Goal: Book appointment/travel/reservation

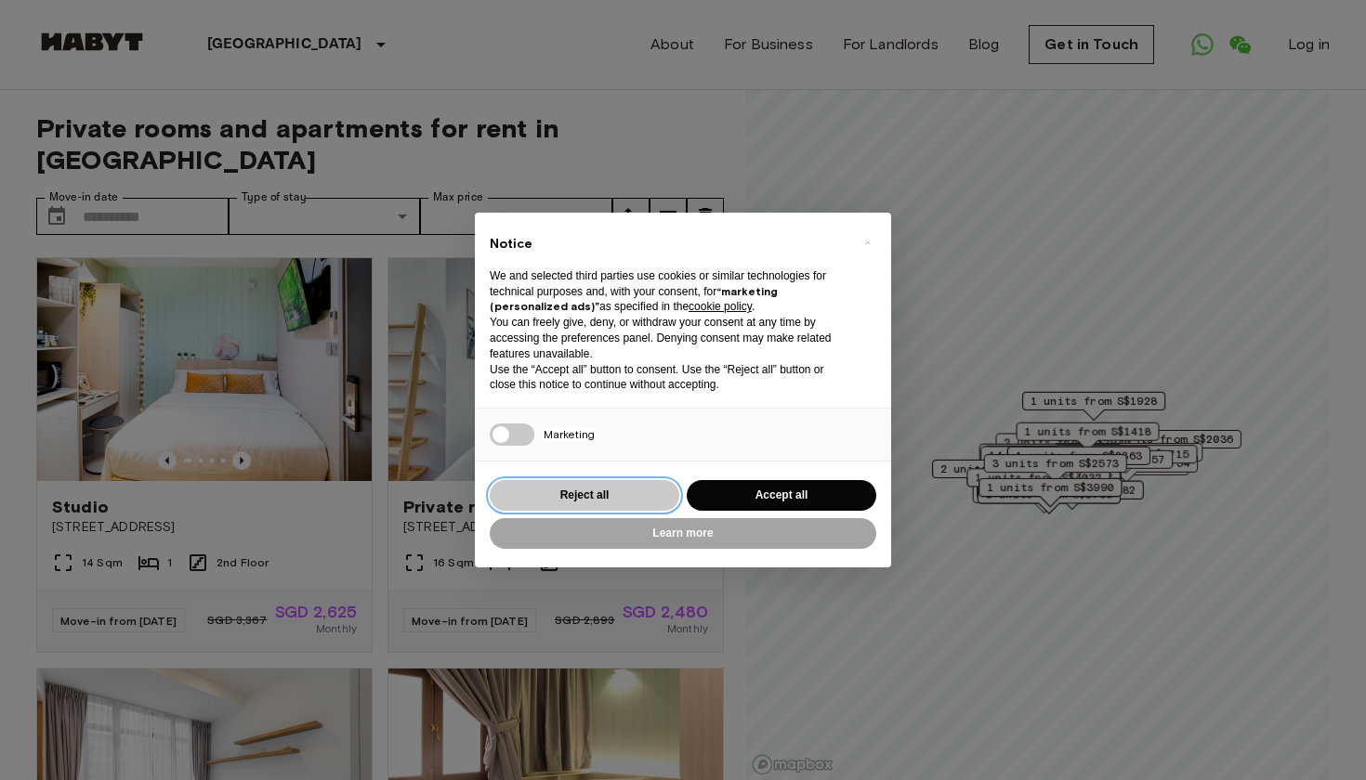
click at [637, 496] on button "Reject all" at bounding box center [585, 495] width 190 height 31
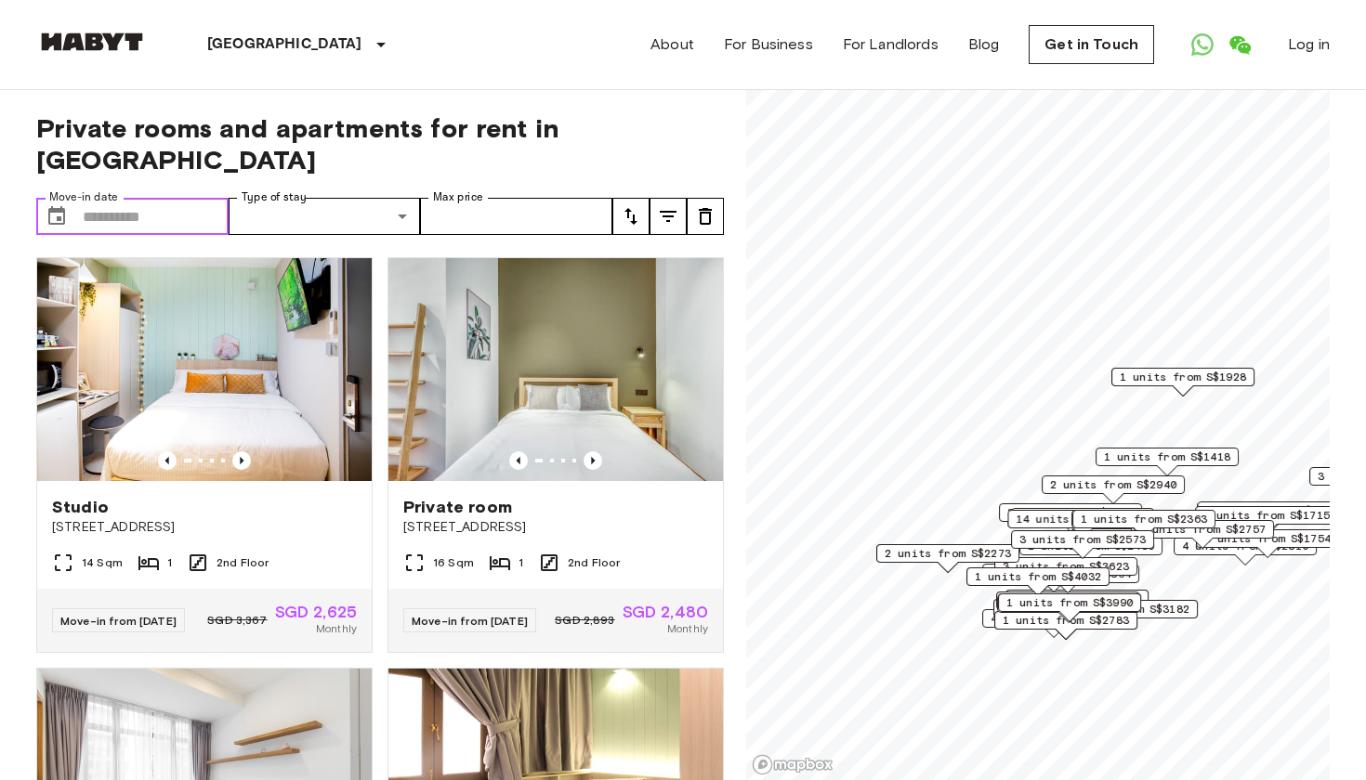
click at [148, 214] on input "Move-in date" at bounding box center [156, 216] width 146 height 37
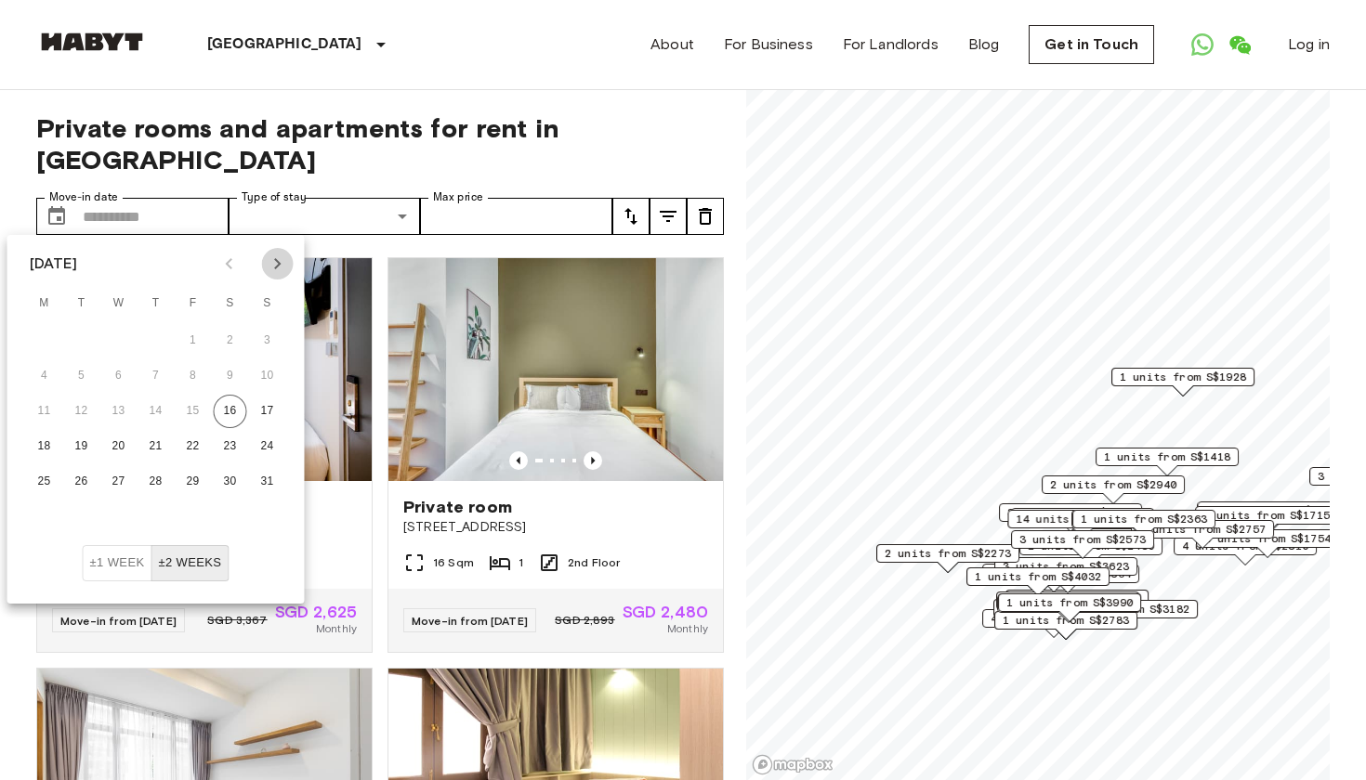
click at [275, 259] on icon "Next month" at bounding box center [277, 263] width 7 height 11
click at [228, 259] on icon "Previous month" at bounding box center [229, 264] width 22 height 22
click at [153, 448] on button "23" at bounding box center [155, 446] width 33 height 33
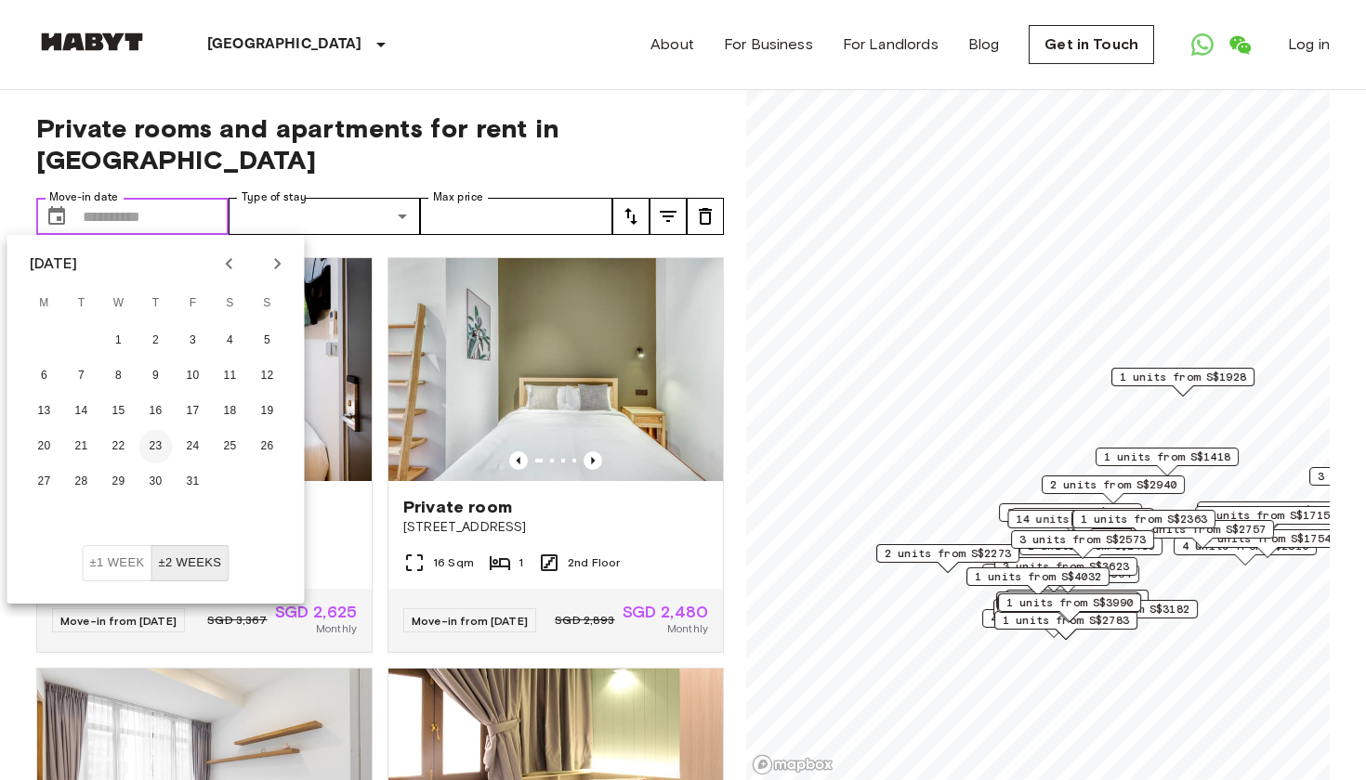
type input "**********"
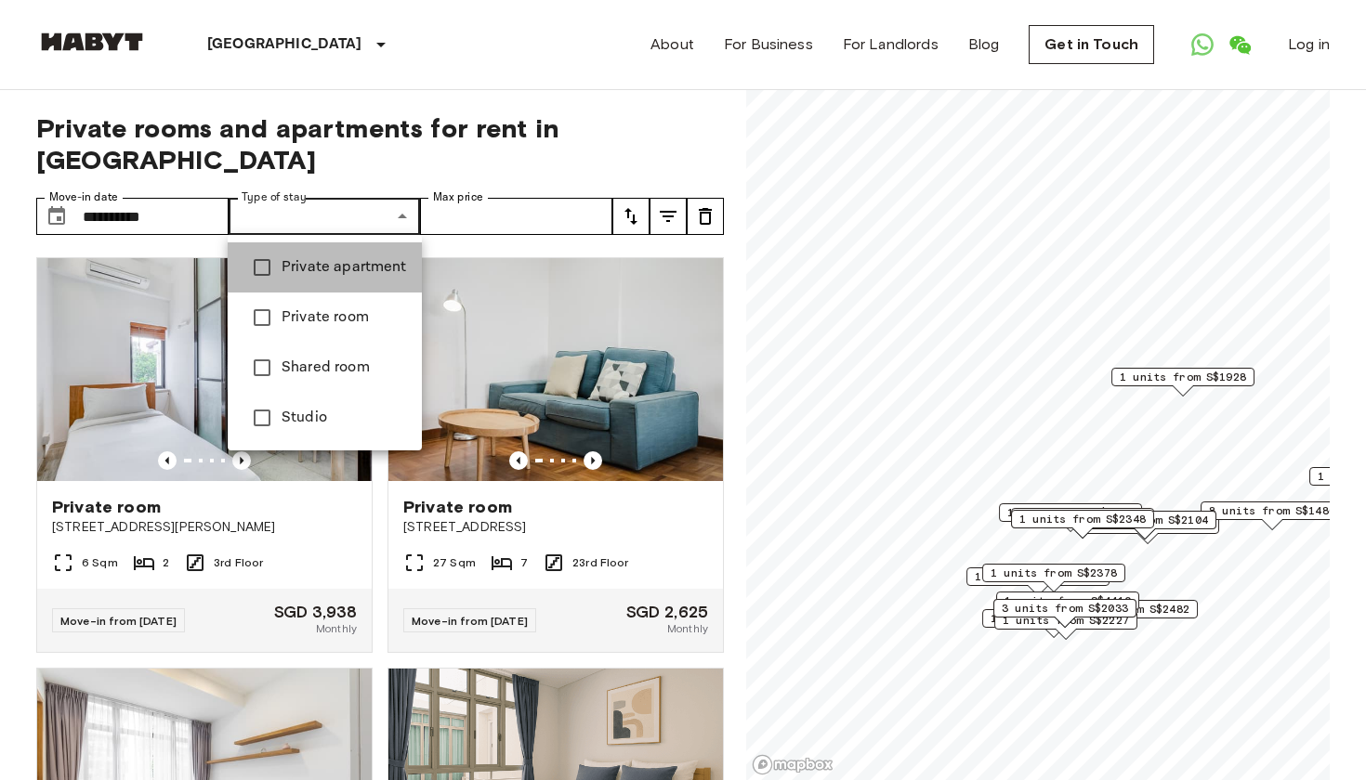
click at [360, 270] on span "Private apartment" at bounding box center [344, 267] width 125 height 22
type input "**********"
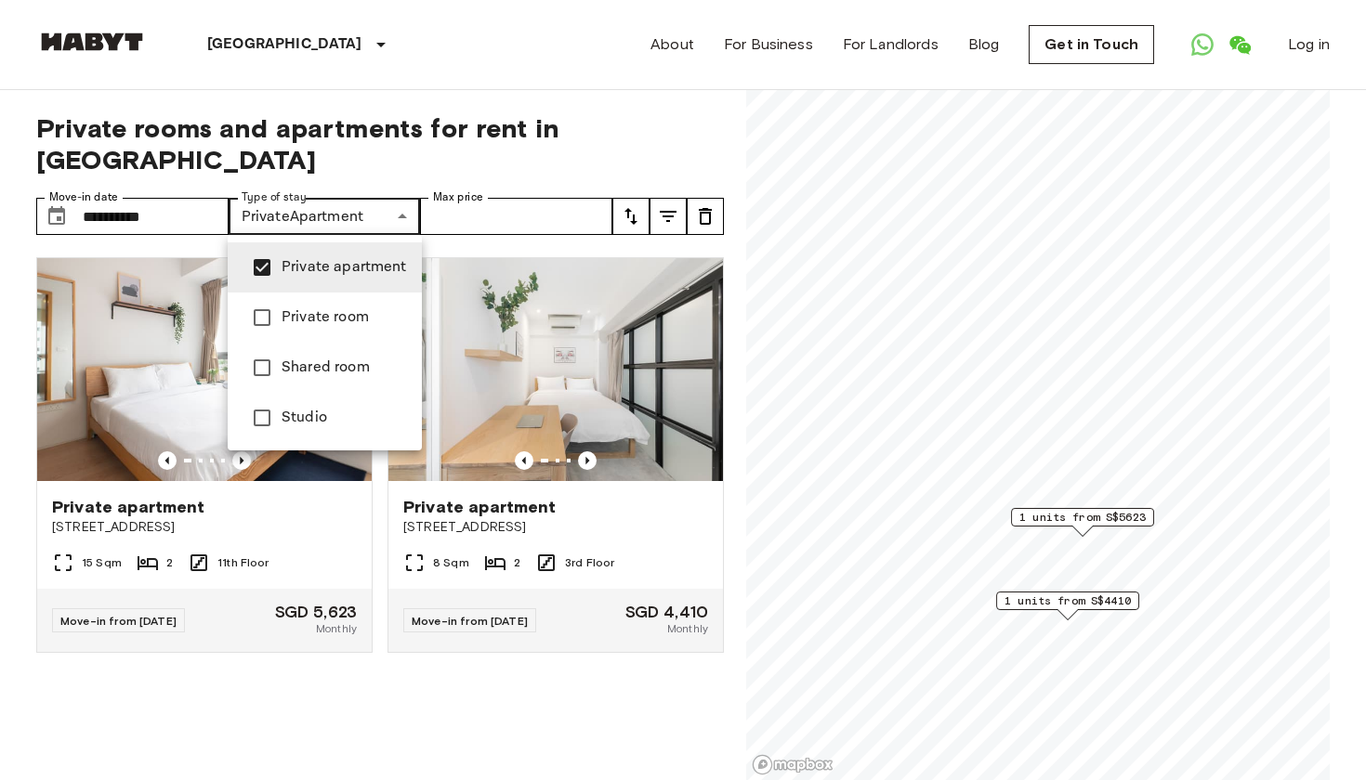
click at [570, 212] on div at bounding box center [683, 390] width 1366 height 780
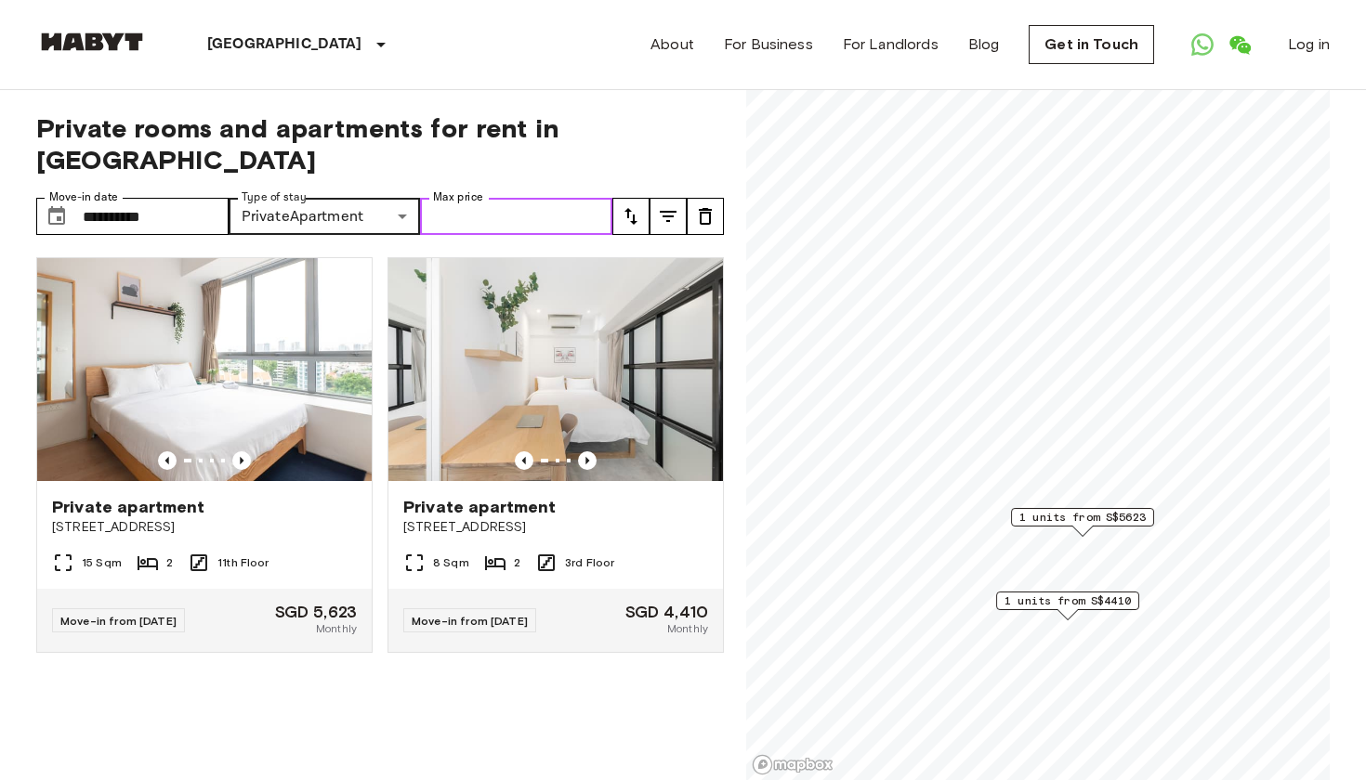
click at [570, 212] on input "Max price" at bounding box center [516, 216] width 192 height 37
click at [578, 182] on div "**********" at bounding box center [380, 435] width 688 height 691
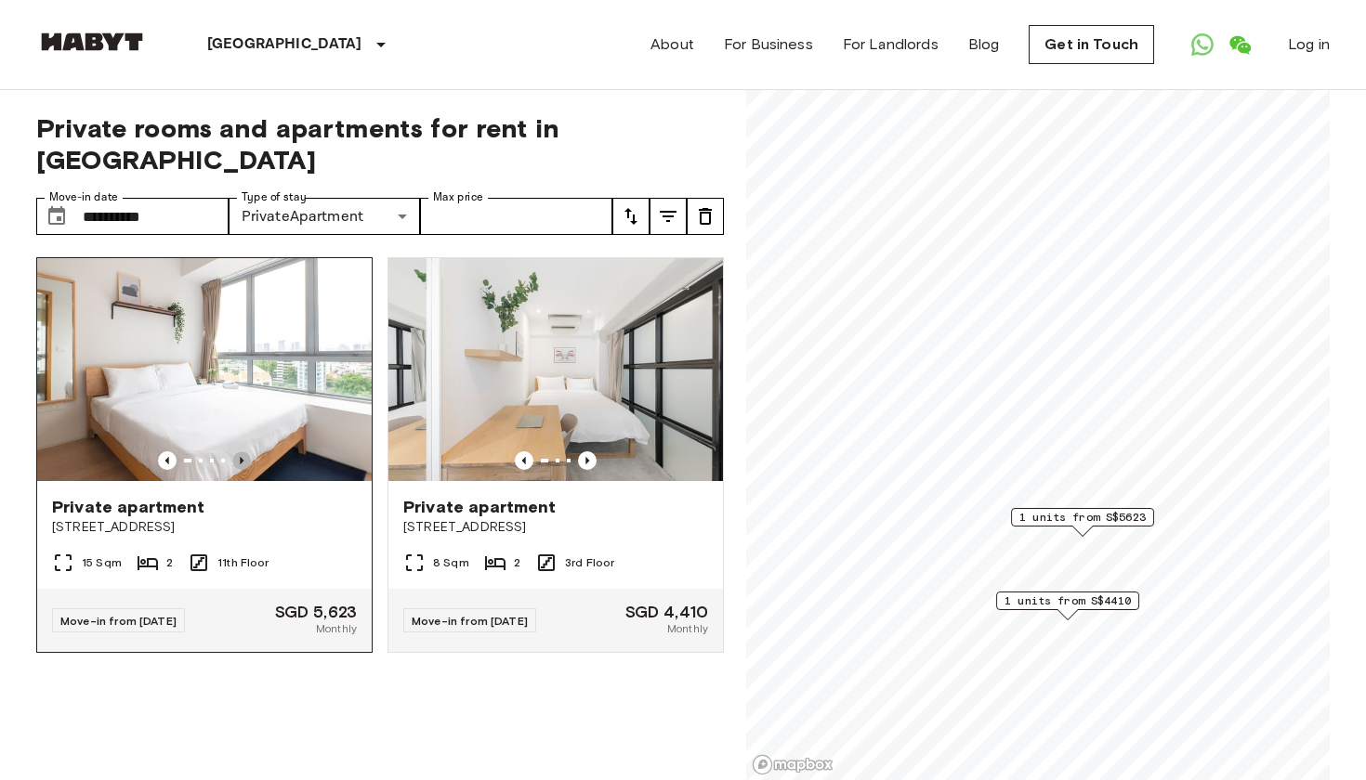
click at [240, 457] on icon "Previous image" at bounding box center [241, 461] width 19 height 19
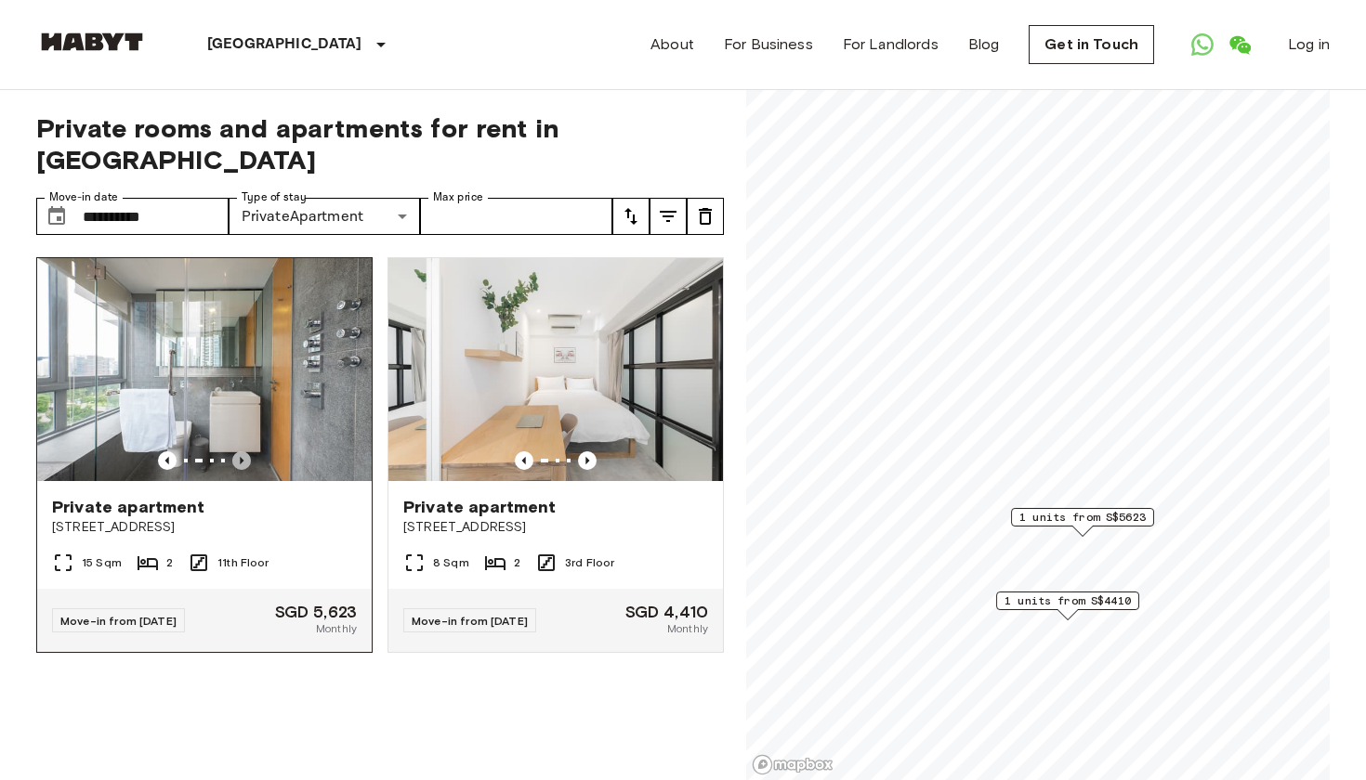
click at [240, 457] on icon "Previous image" at bounding box center [241, 461] width 19 height 19
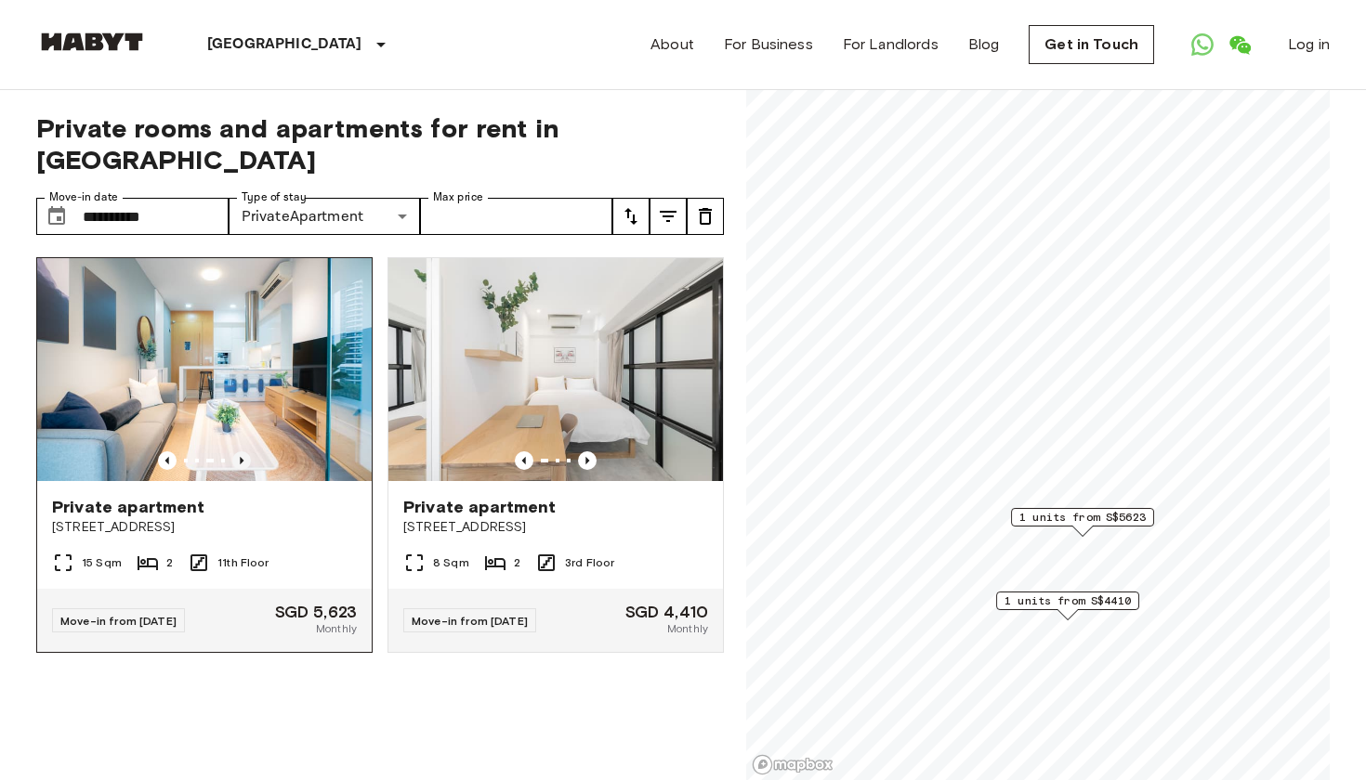
click at [240, 457] on icon "Previous image" at bounding box center [241, 461] width 19 height 19
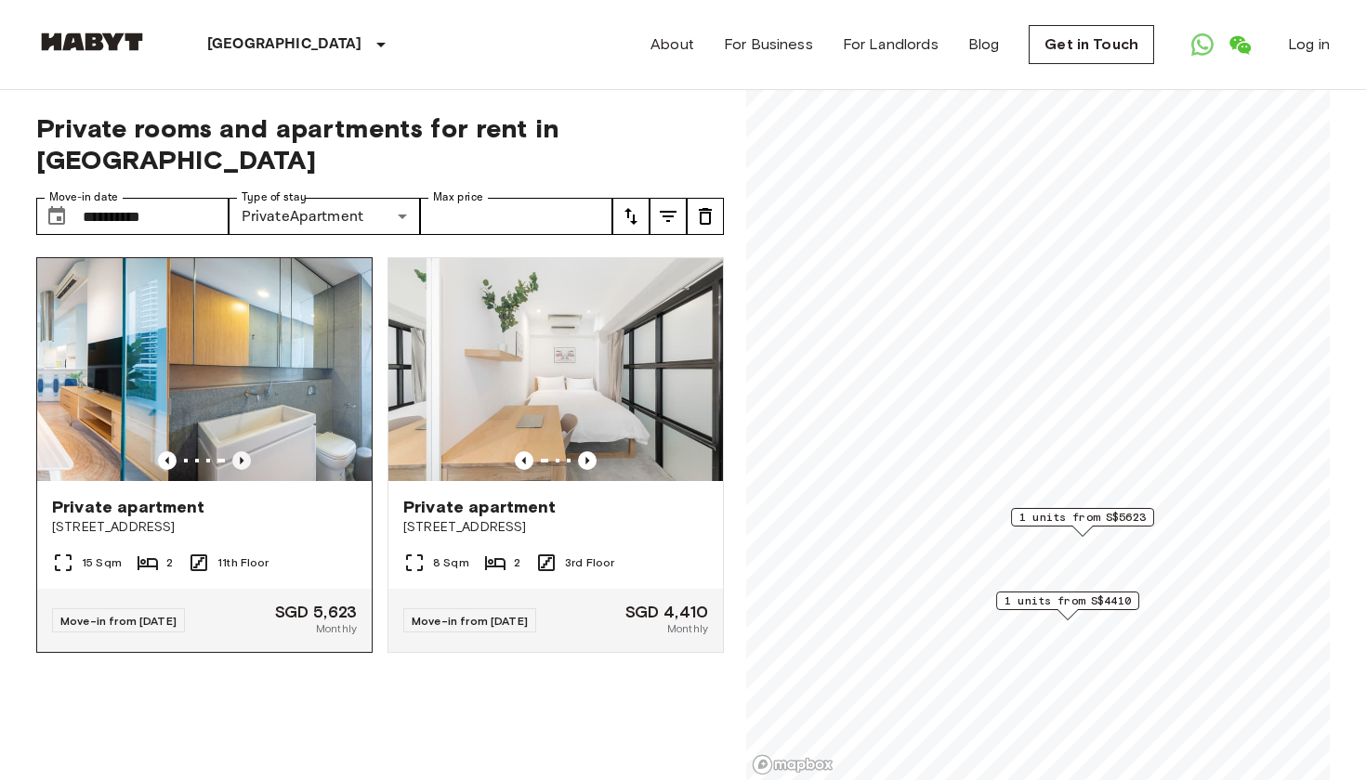
click at [240, 457] on icon "Previous image" at bounding box center [241, 461] width 19 height 19
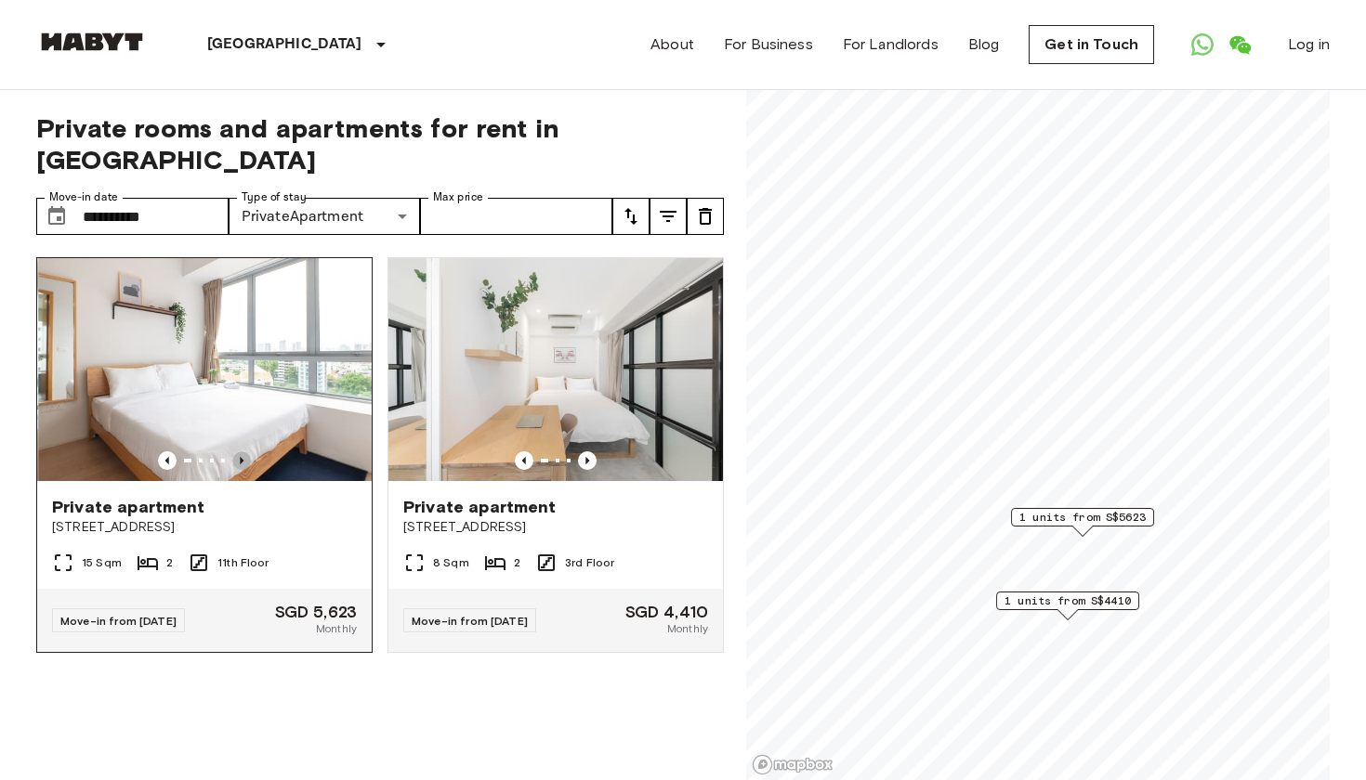
click at [240, 457] on icon "Previous image" at bounding box center [241, 461] width 19 height 19
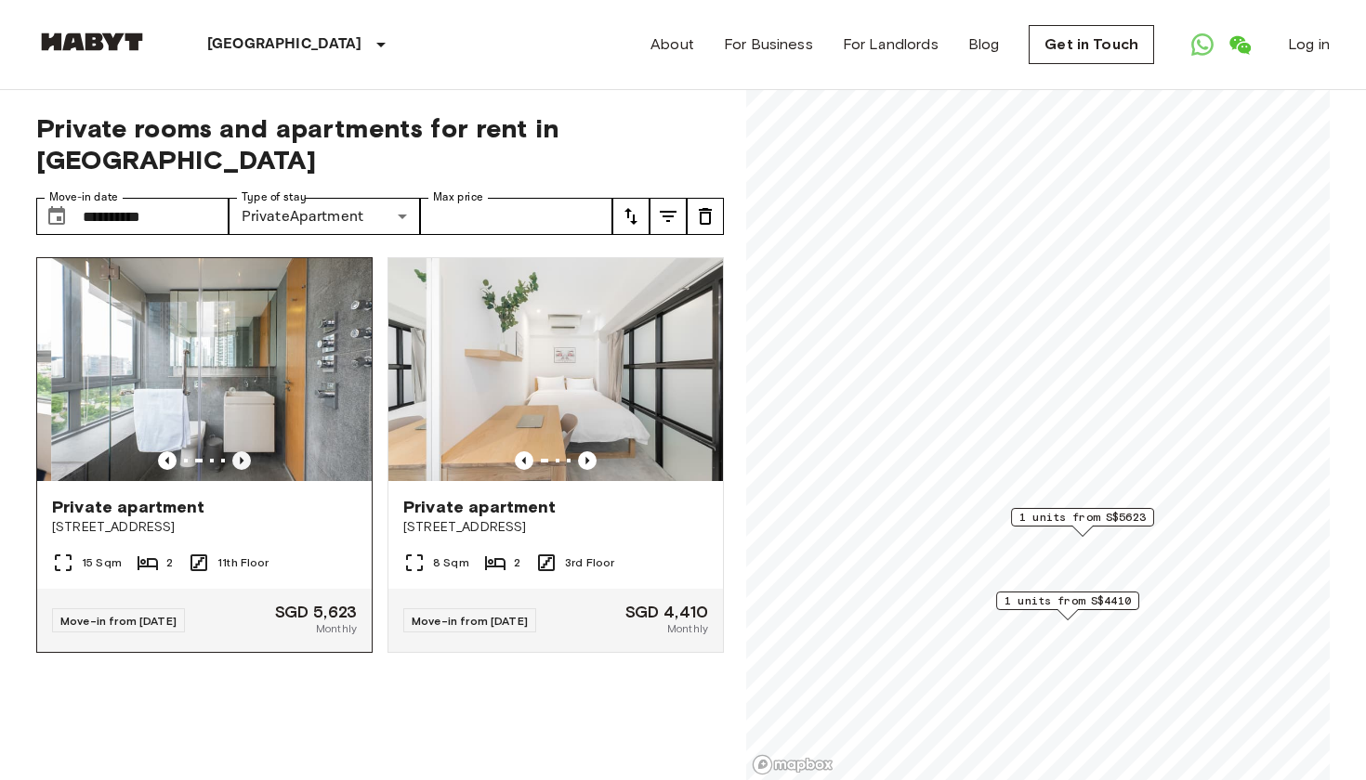
click at [240, 457] on icon "Previous image" at bounding box center [241, 461] width 19 height 19
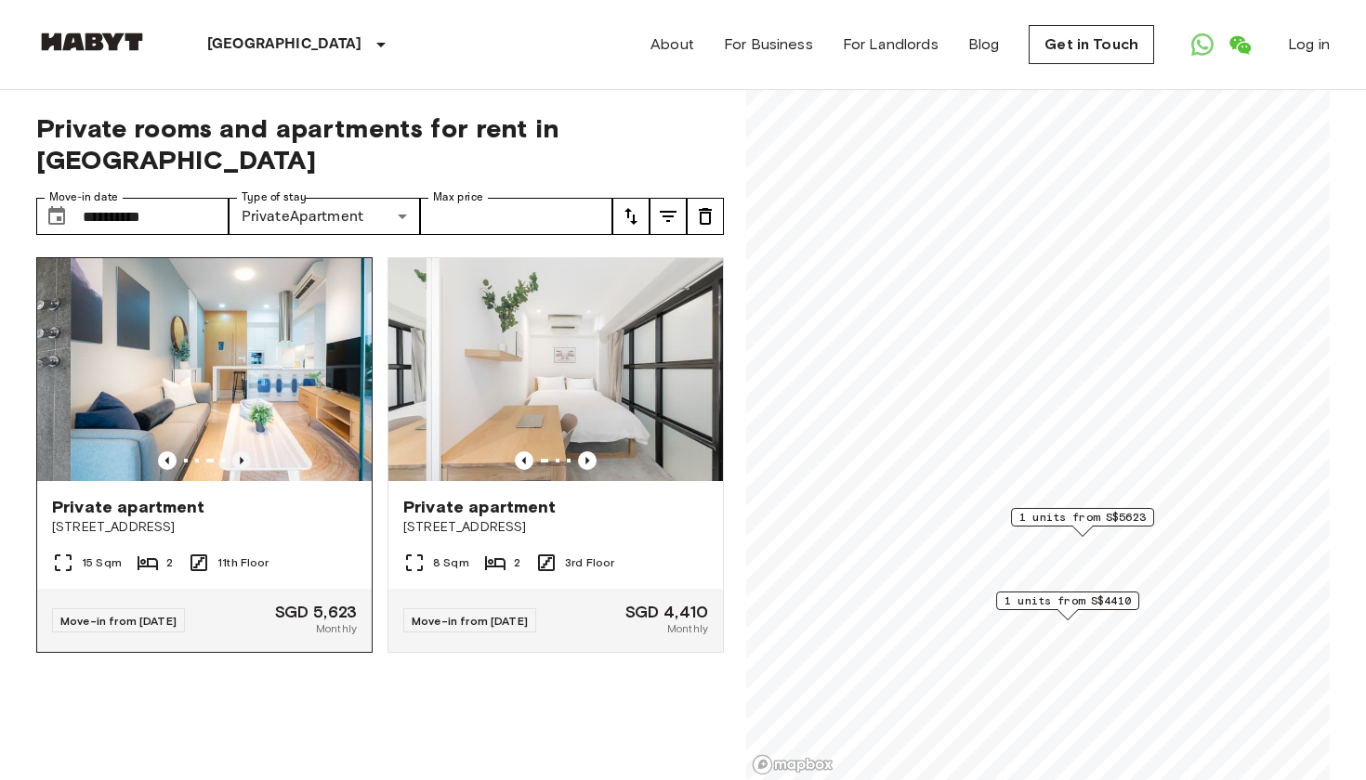
click at [240, 457] on icon "Previous image" at bounding box center [241, 461] width 19 height 19
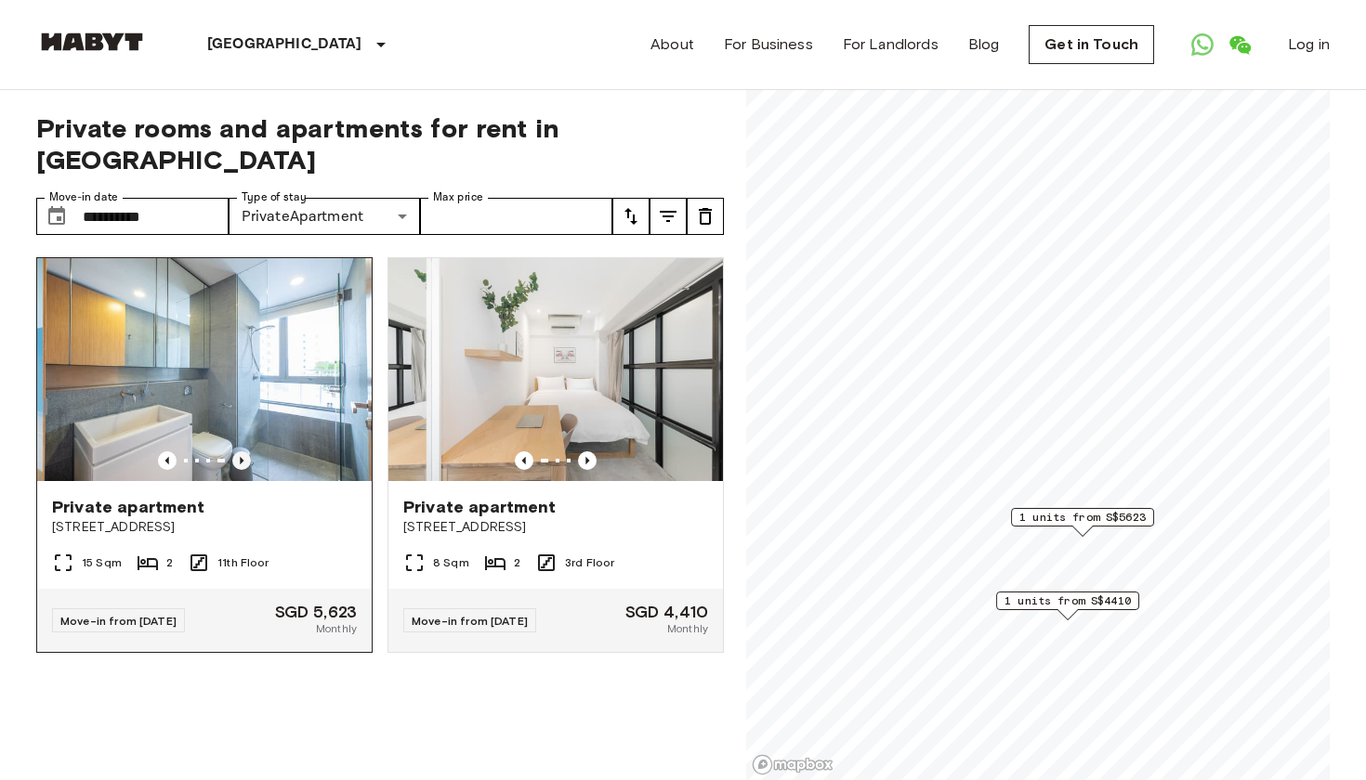
click at [240, 457] on icon "Previous image" at bounding box center [241, 461] width 19 height 19
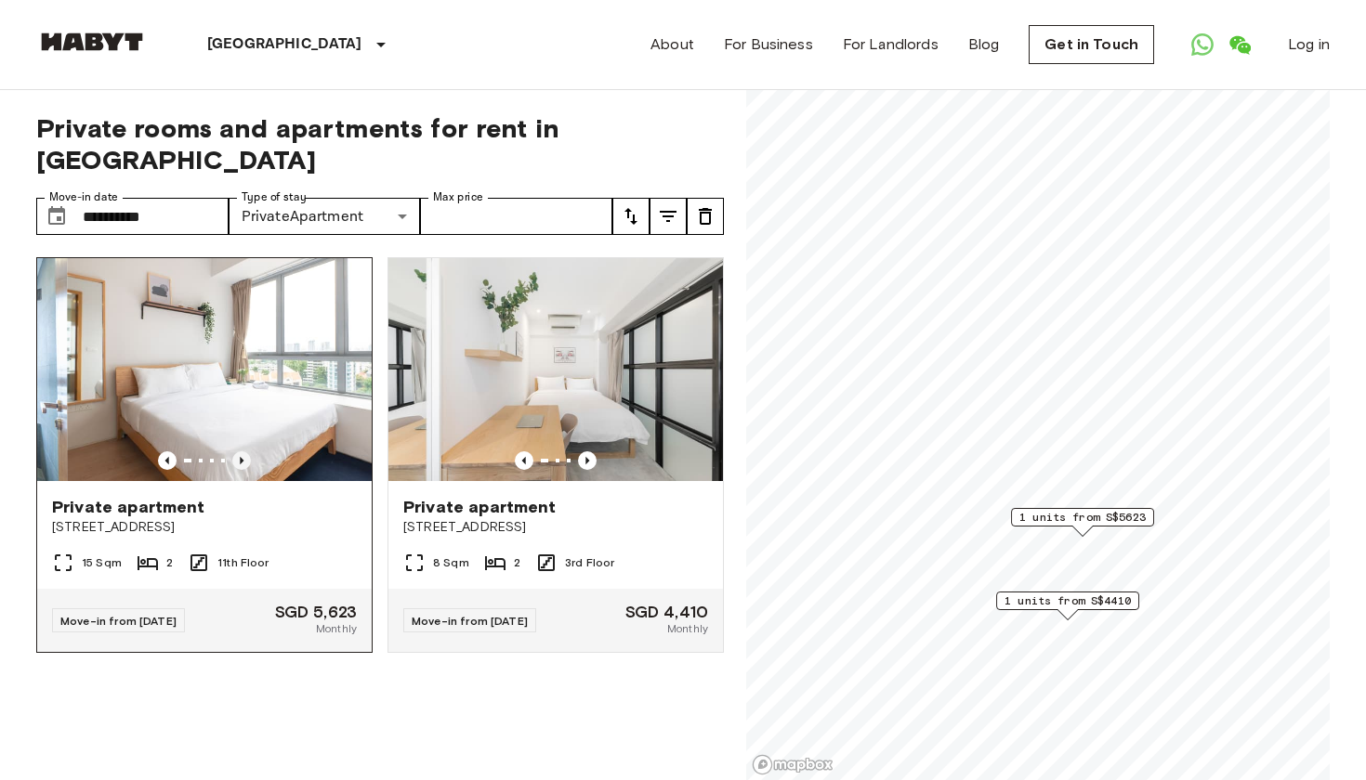
click at [240, 457] on icon "Previous image" at bounding box center [241, 461] width 19 height 19
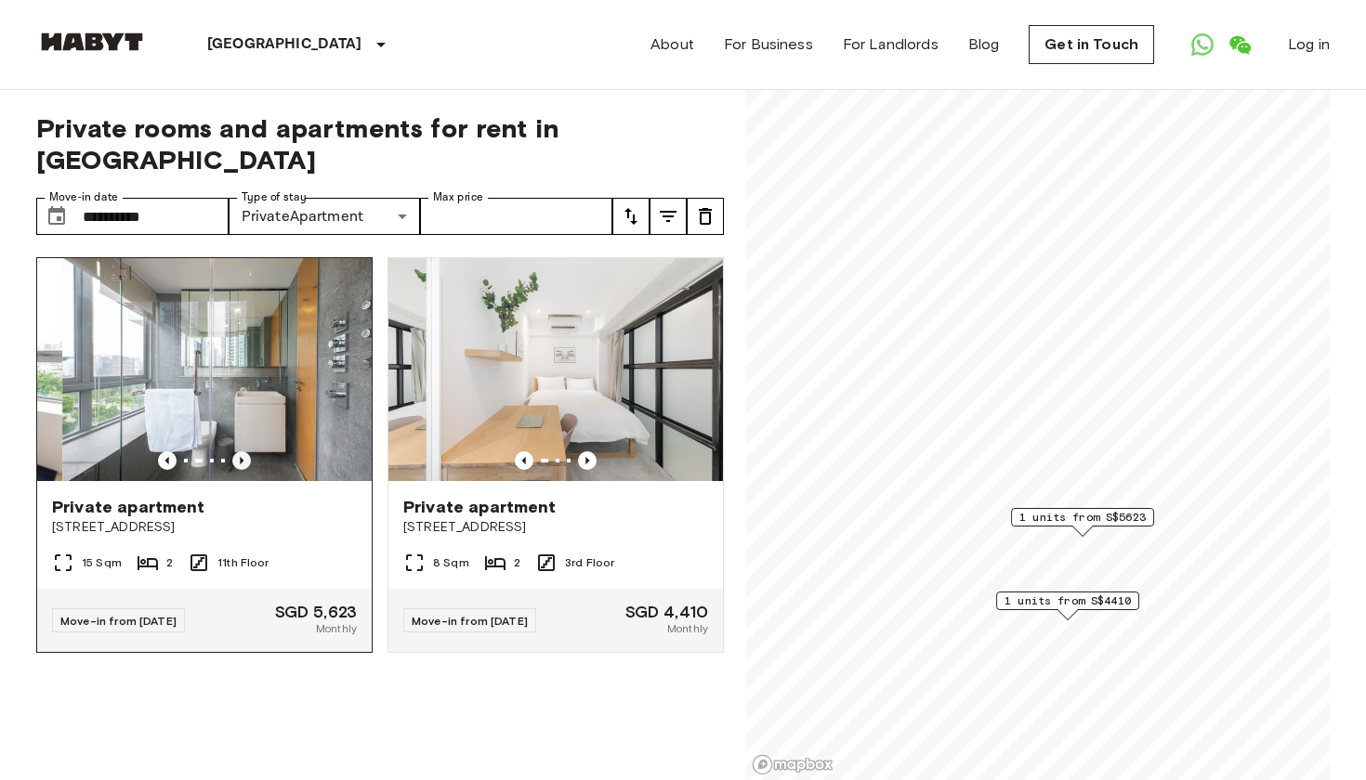
click at [240, 457] on icon "Previous image" at bounding box center [241, 461] width 19 height 19
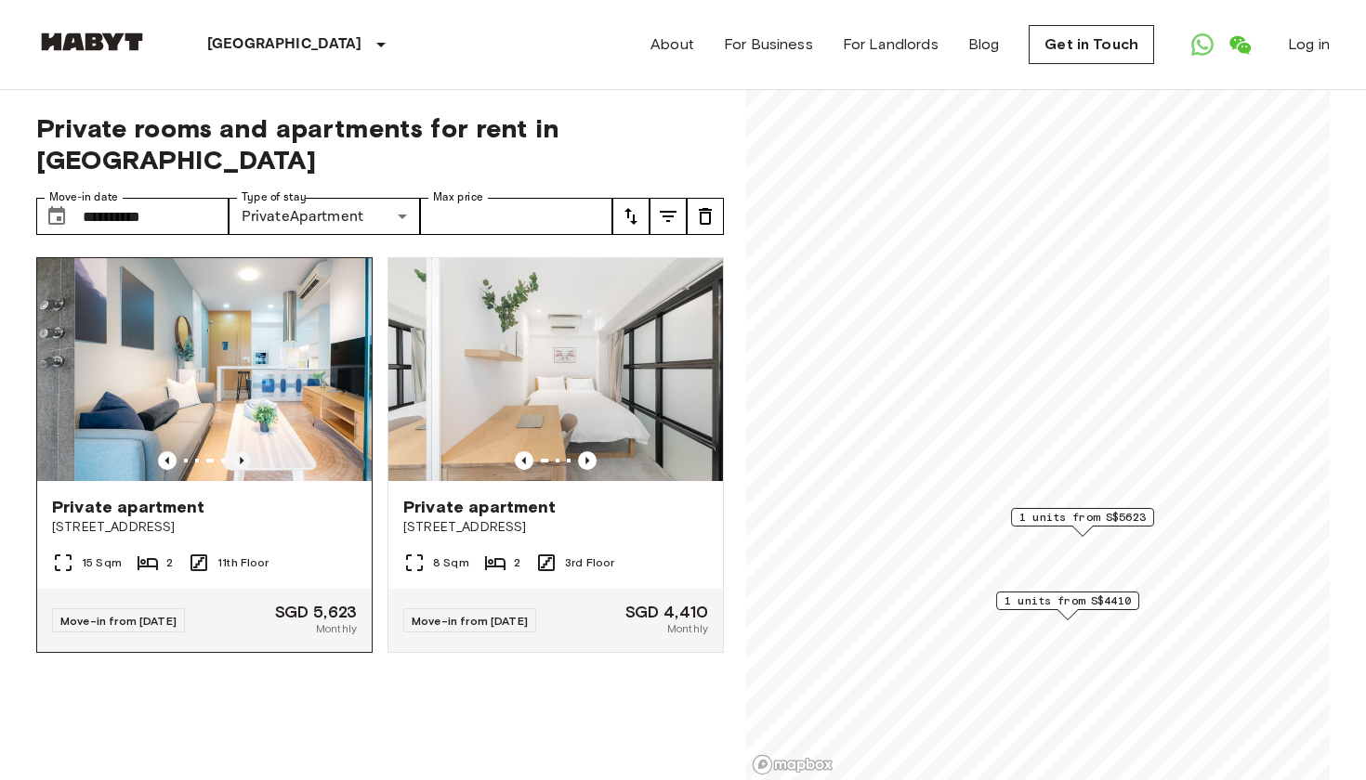
click at [240, 457] on icon "Previous image" at bounding box center [241, 461] width 19 height 19
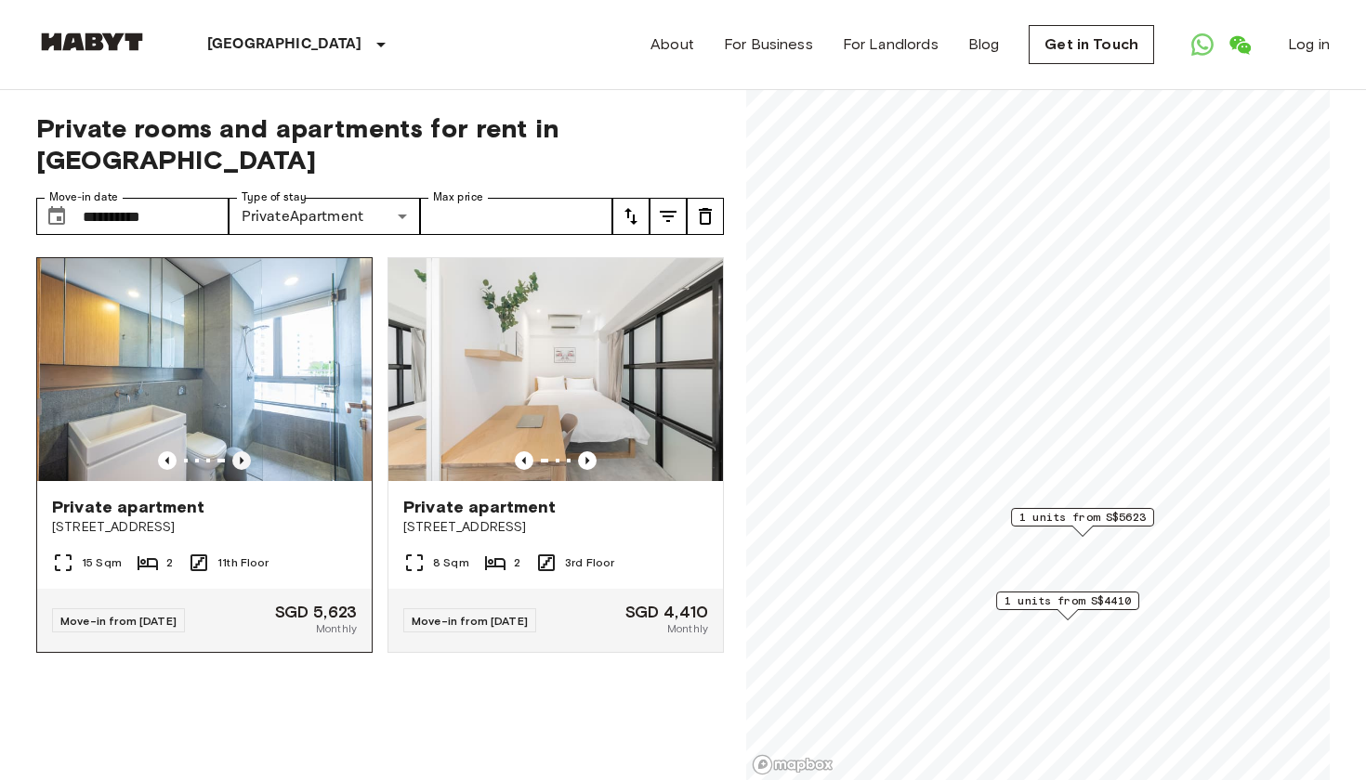
click at [240, 457] on icon "Previous image" at bounding box center [241, 461] width 19 height 19
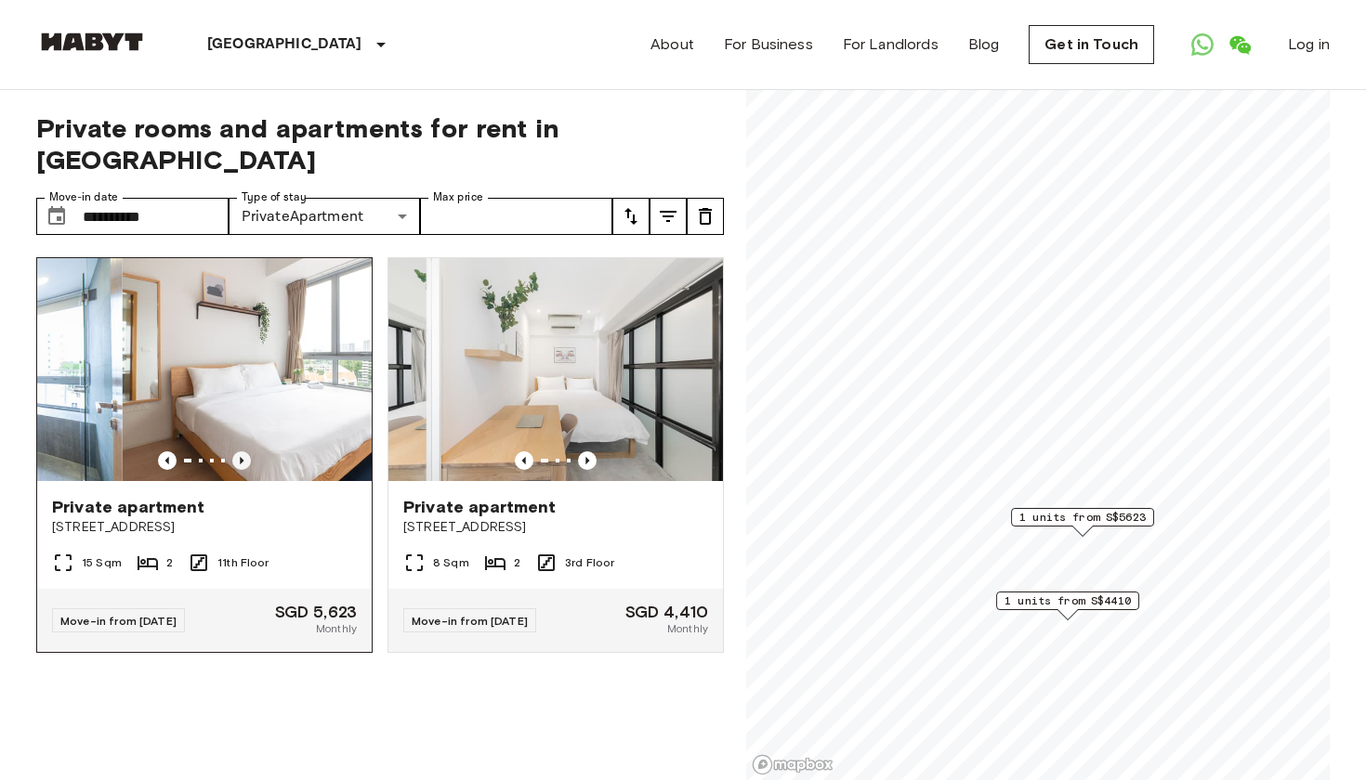
click at [240, 457] on icon "Previous image" at bounding box center [241, 461] width 19 height 19
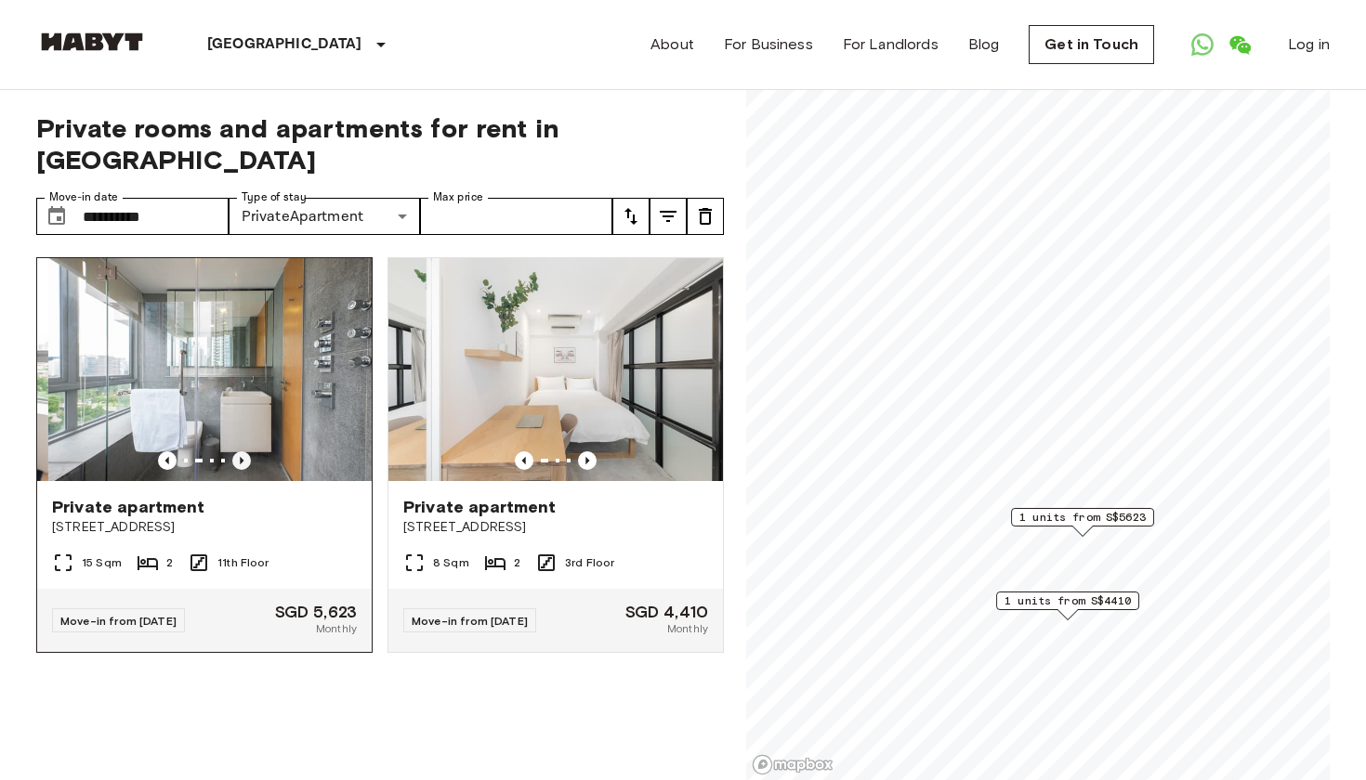
click at [240, 457] on icon "Previous image" at bounding box center [241, 461] width 19 height 19
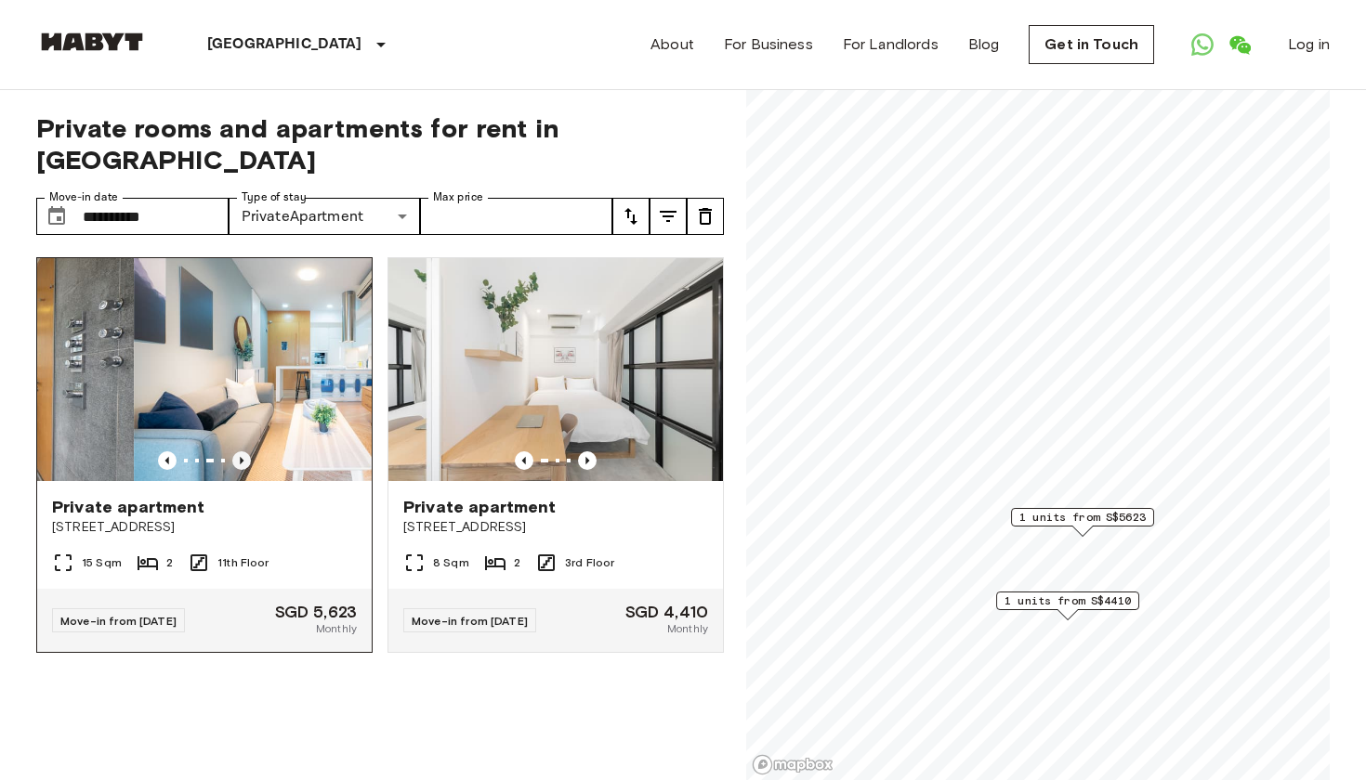
click at [240, 457] on icon "Previous image" at bounding box center [241, 461] width 19 height 19
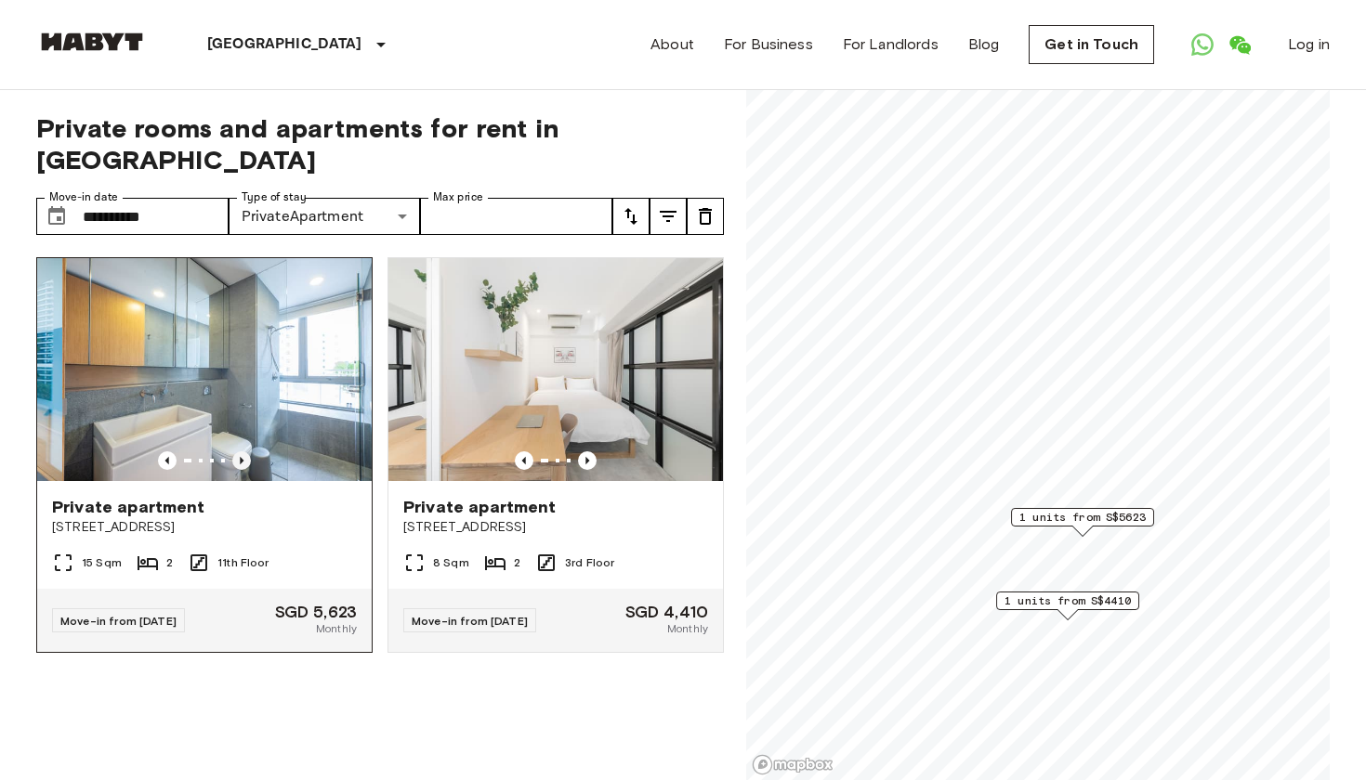
click at [240, 457] on icon "Previous image" at bounding box center [241, 461] width 19 height 19
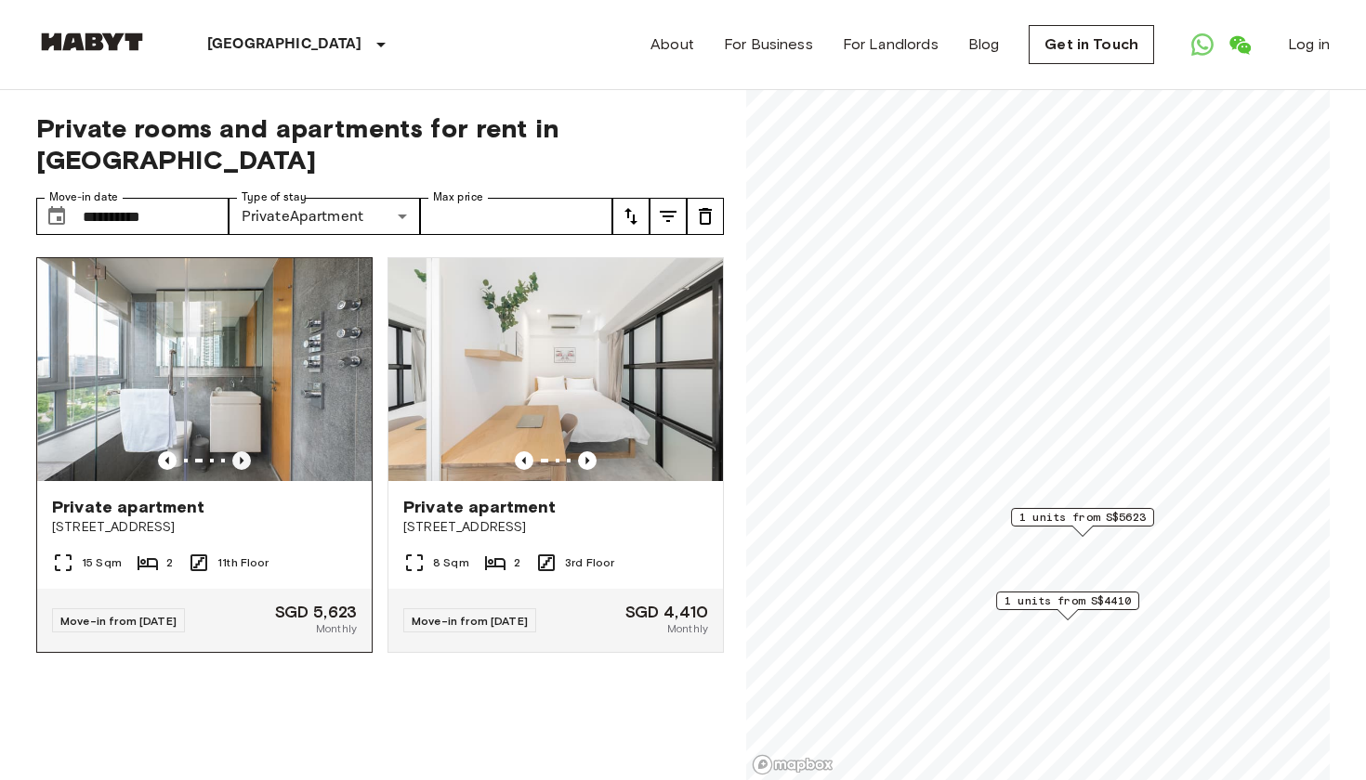
click at [240, 457] on icon "Previous image" at bounding box center [241, 461] width 19 height 19
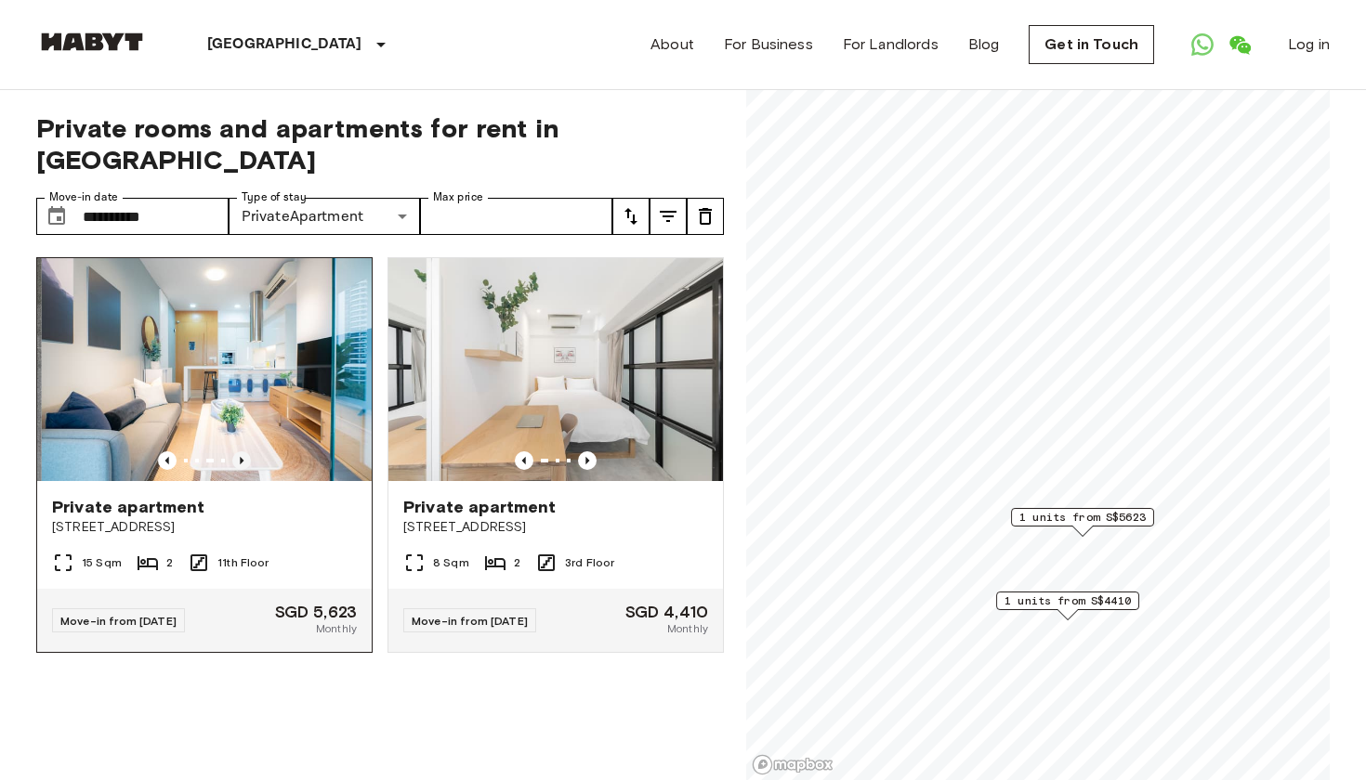
click at [240, 457] on icon "Previous image" at bounding box center [241, 461] width 19 height 19
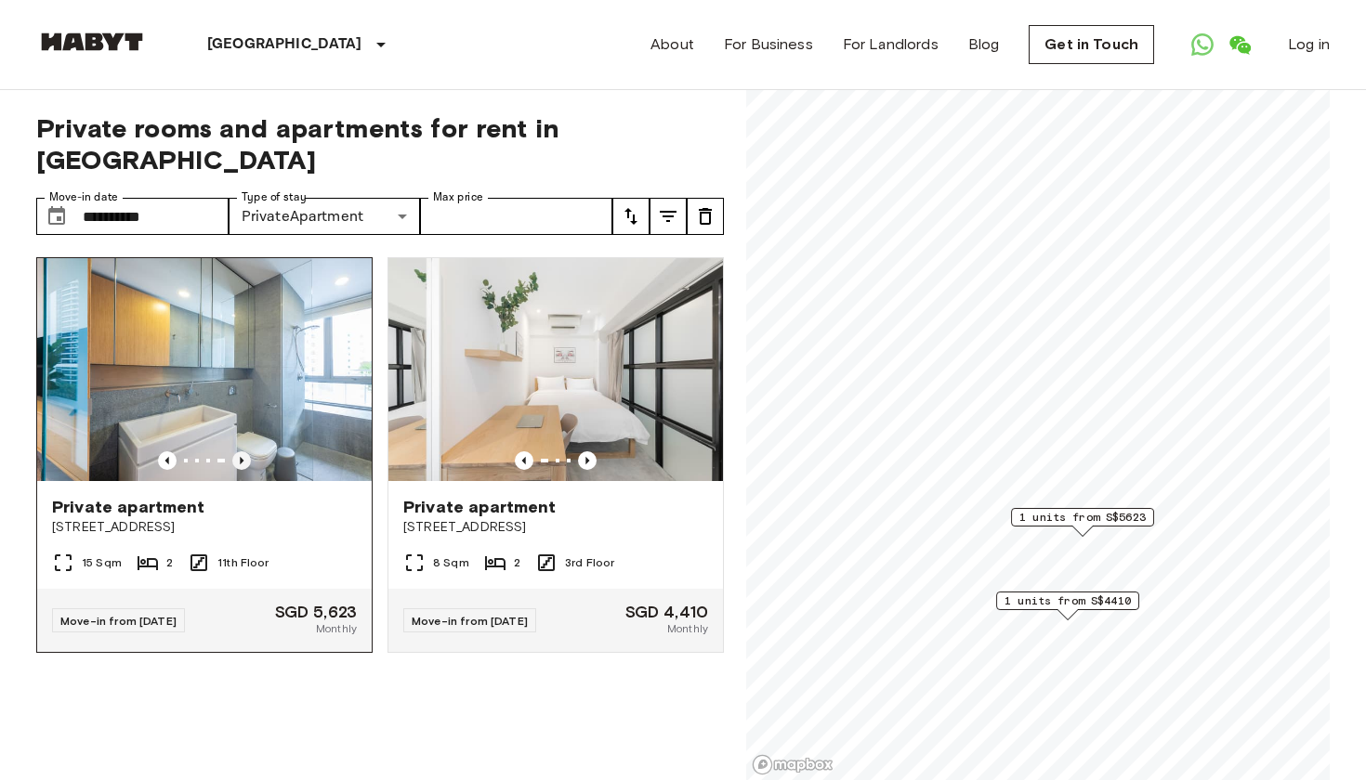
click at [240, 457] on icon "Previous image" at bounding box center [241, 461] width 19 height 19
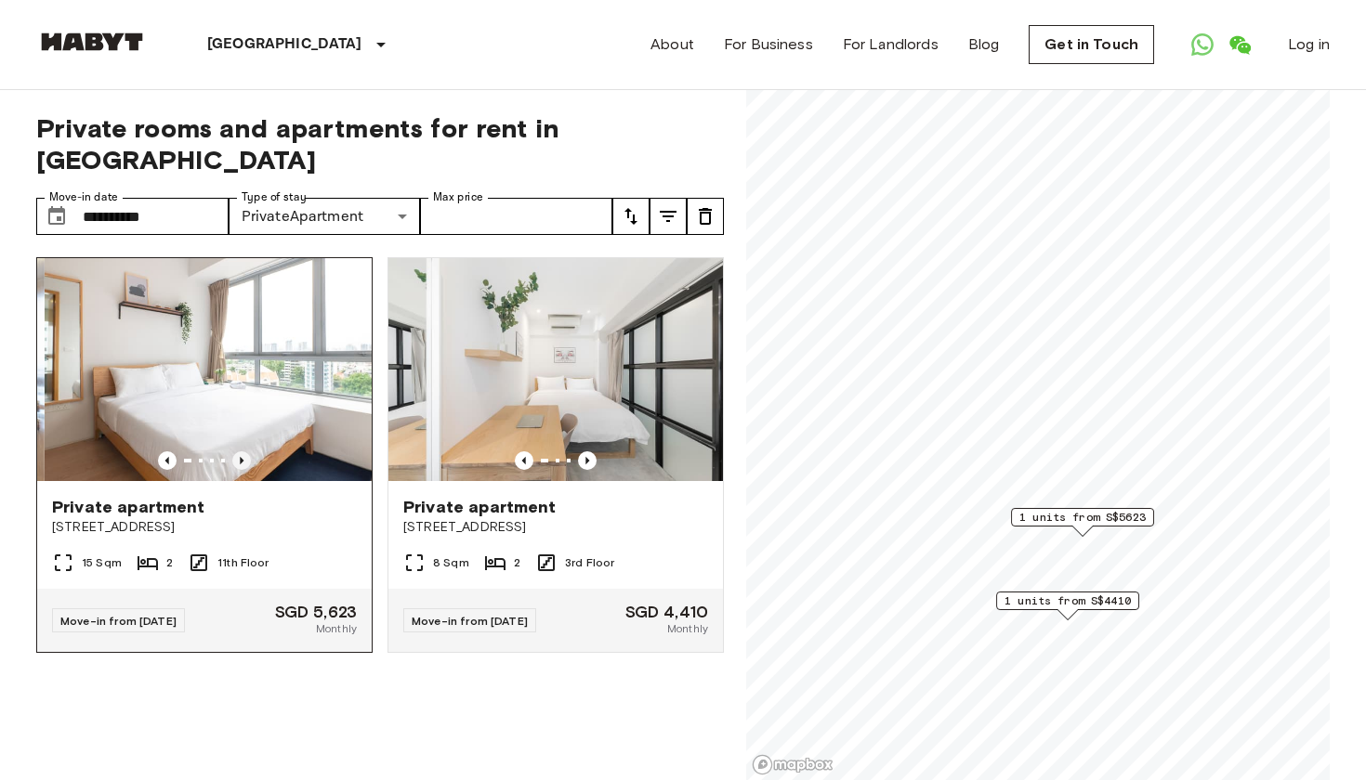
click at [240, 457] on icon "Previous image" at bounding box center [241, 461] width 19 height 19
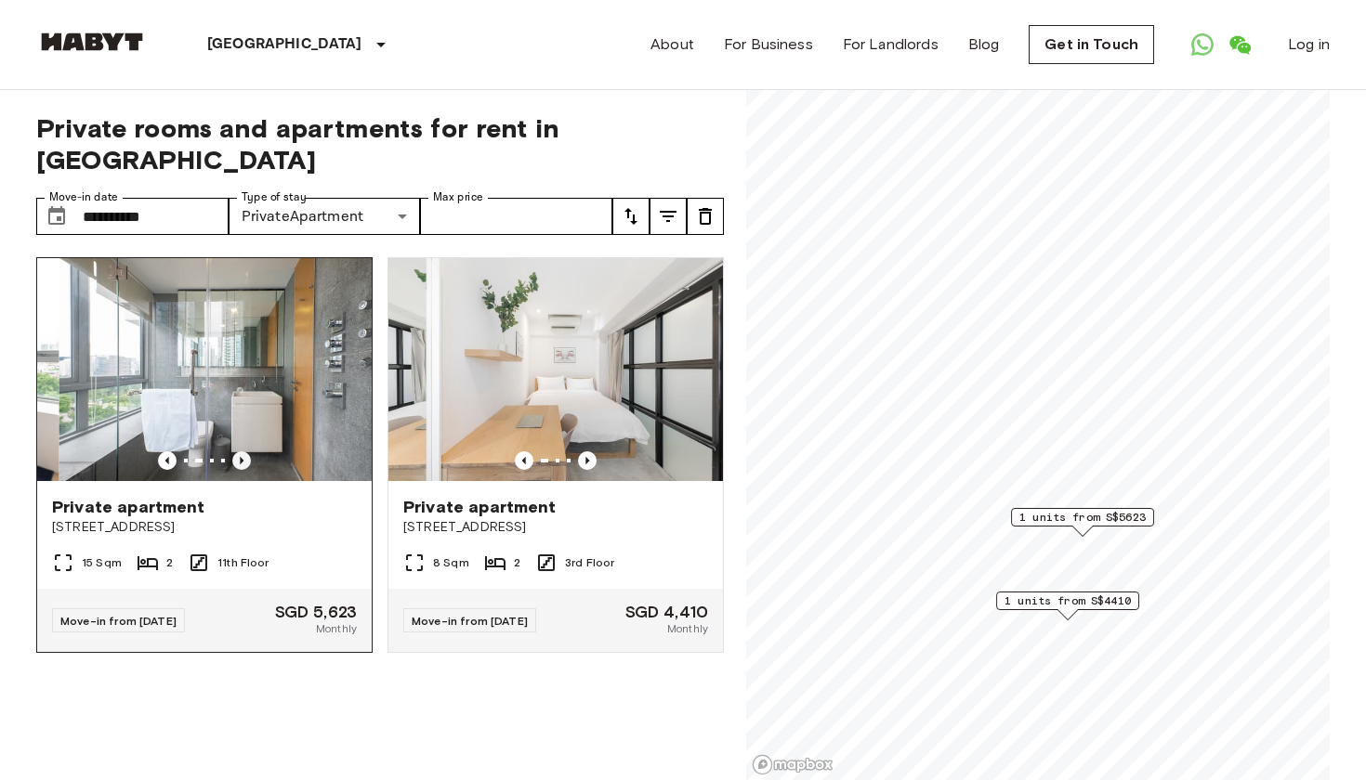
click at [240, 457] on icon "Previous image" at bounding box center [241, 461] width 19 height 19
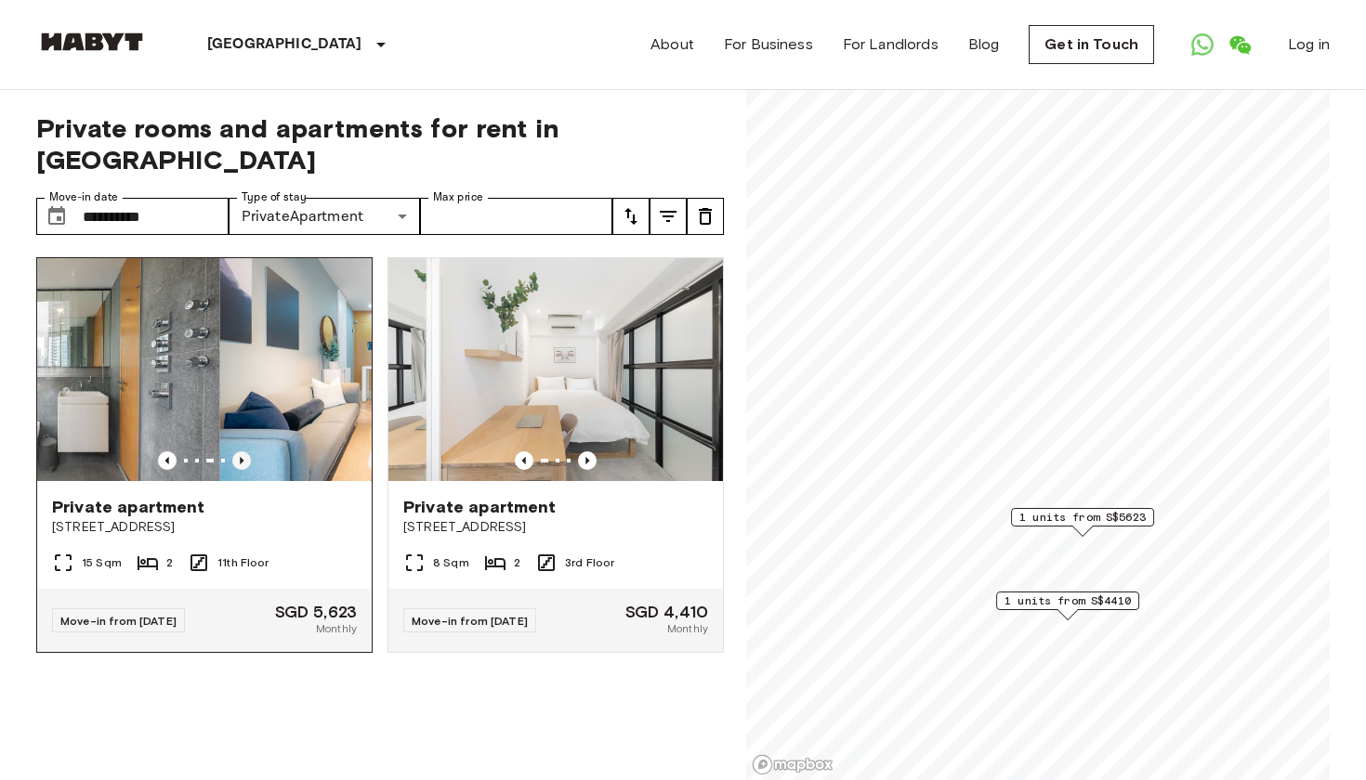
click at [240, 457] on icon "Previous image" at bounding box center [241, 461] width 19 height 19
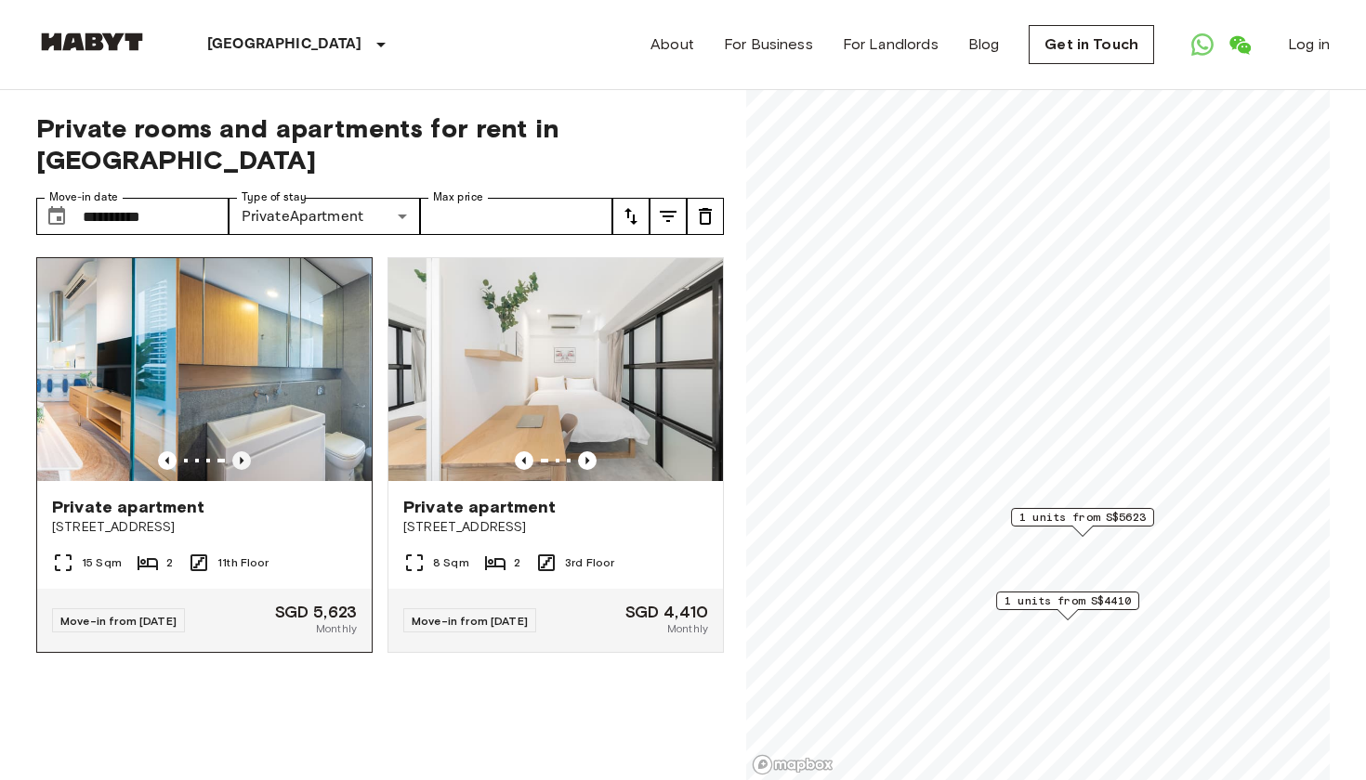
click at [240, 457] on icon "Previous image" at bounding box center [241, 461] width 19 height 19
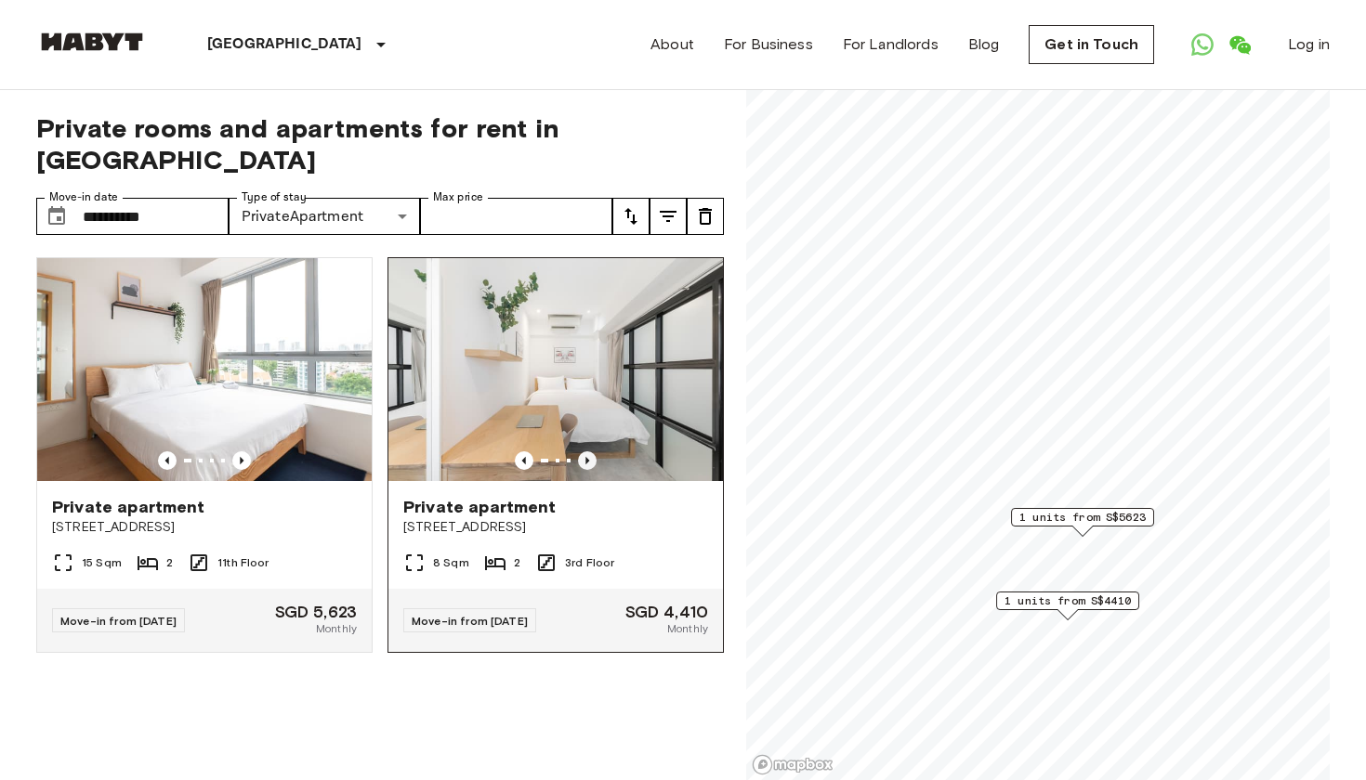
click at [590, 456] on icon "Previous image" at bounding box center [587, 461] width 19 height 19
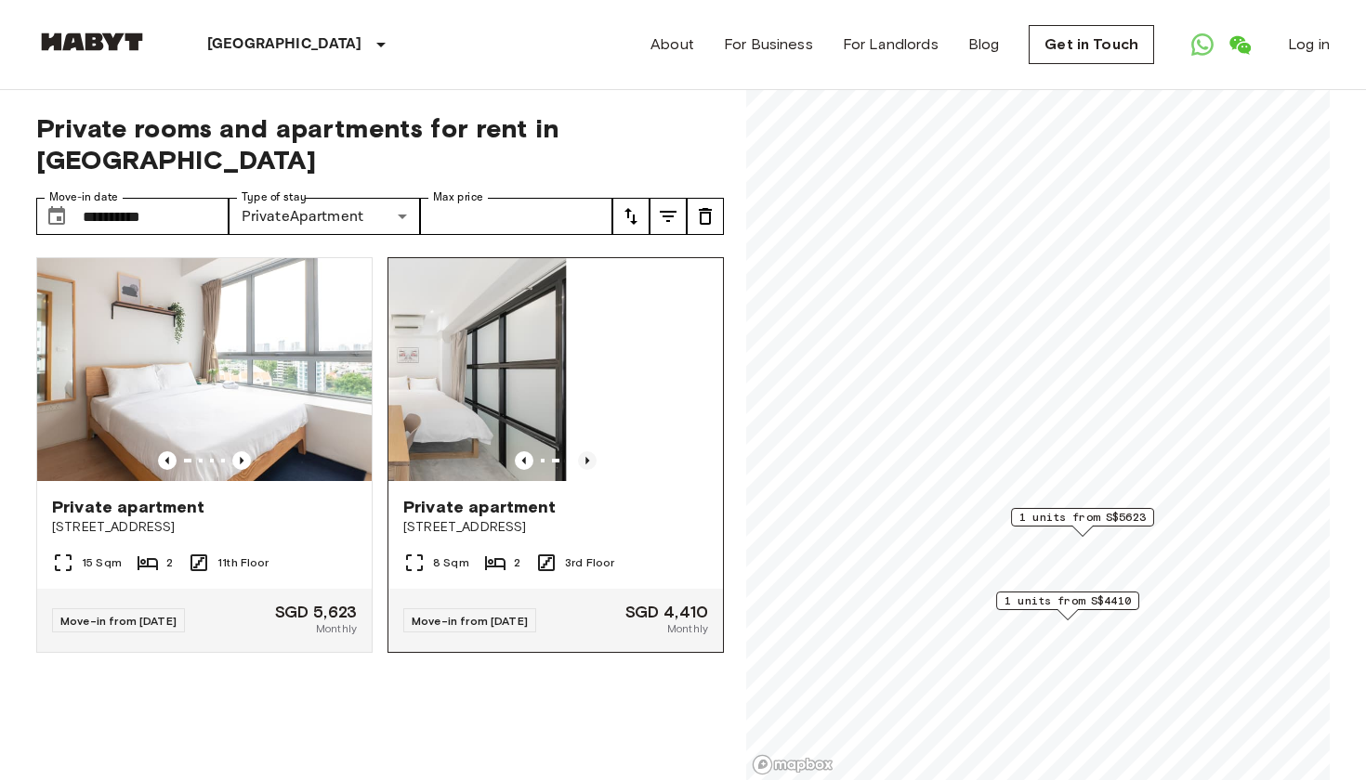
click at [590, 456] on icon "Previous image" at bounding box center [587, 461] width 19 height 19
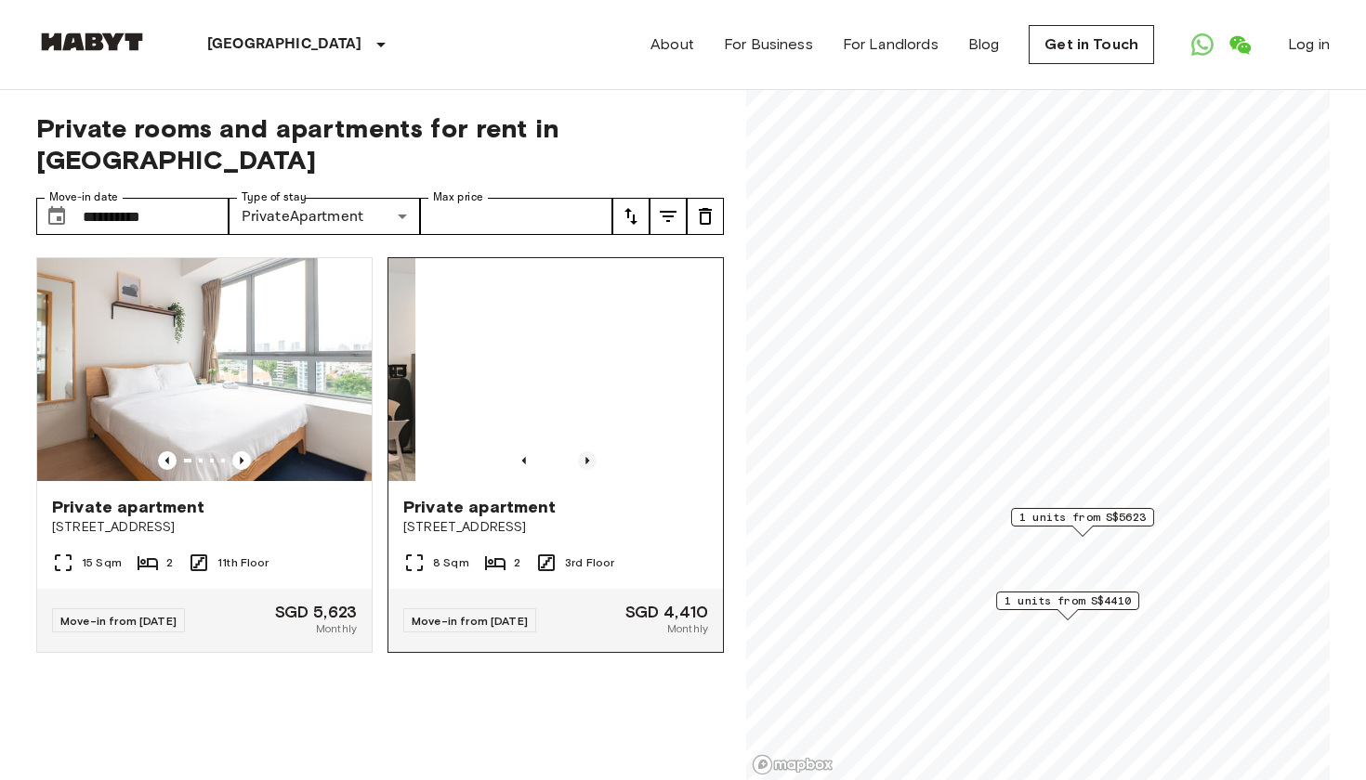
click at [590, 456] on icon "Previous image" at bounding box center [587, 461] width 19 height 19
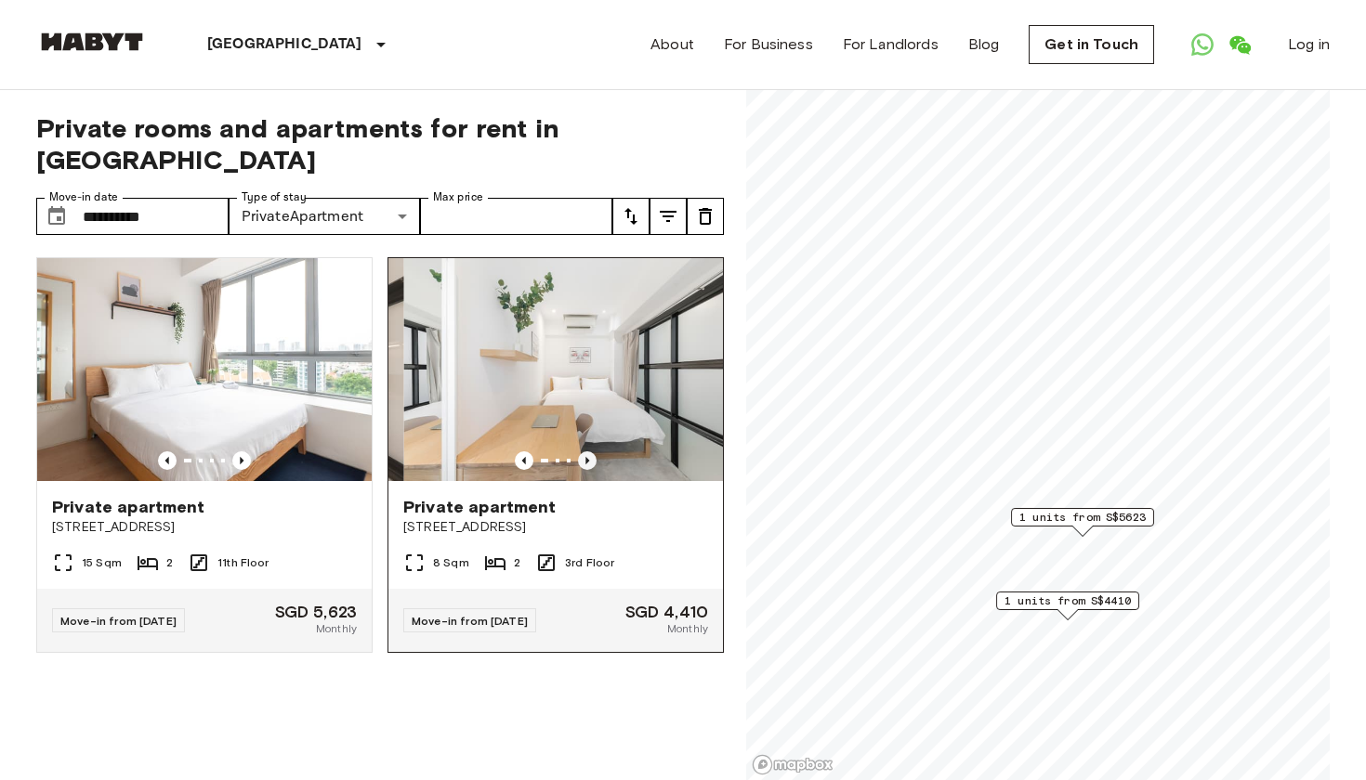
click at [590, 456] on icon "Previous image" at bounding box center [587, 461] width 19 height 19
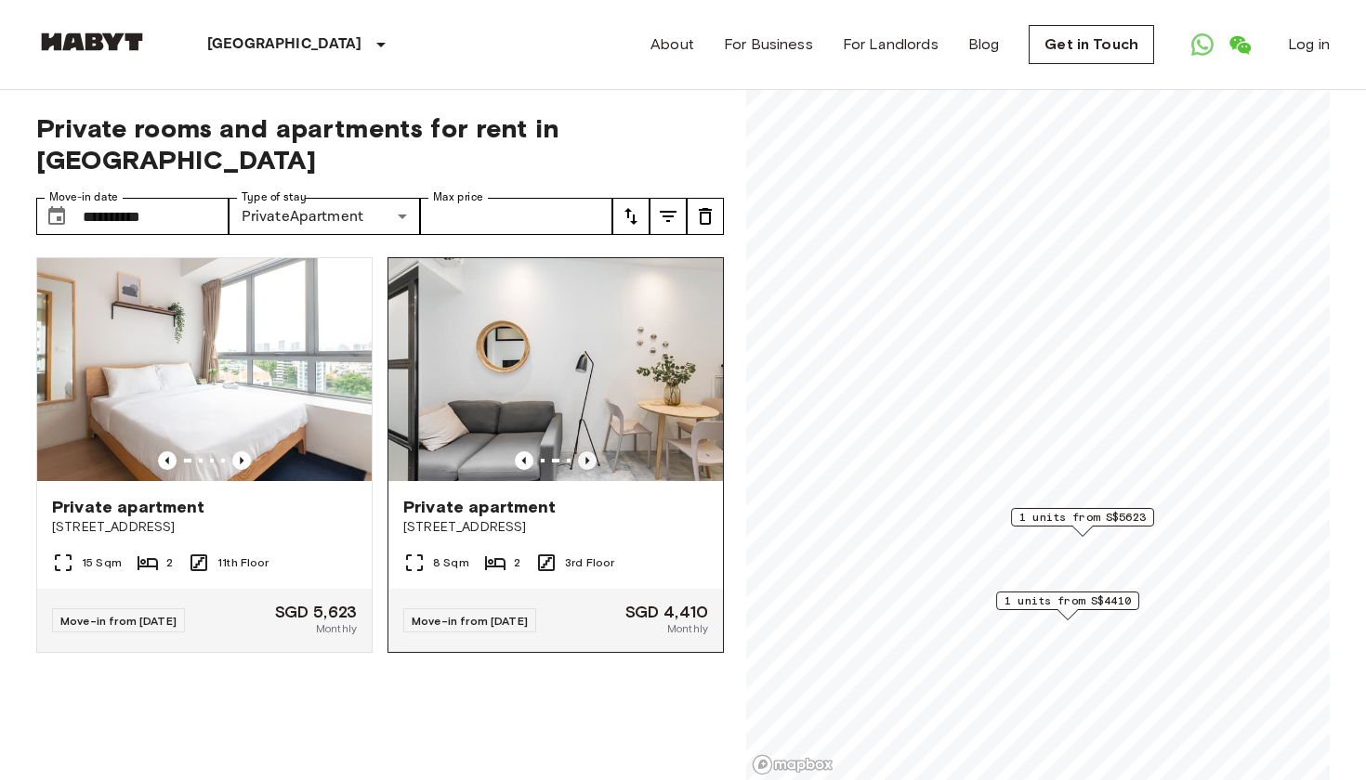
click at [590, 456] on icon "Previous image" at bounding box center [587, 461] width 19 height 19
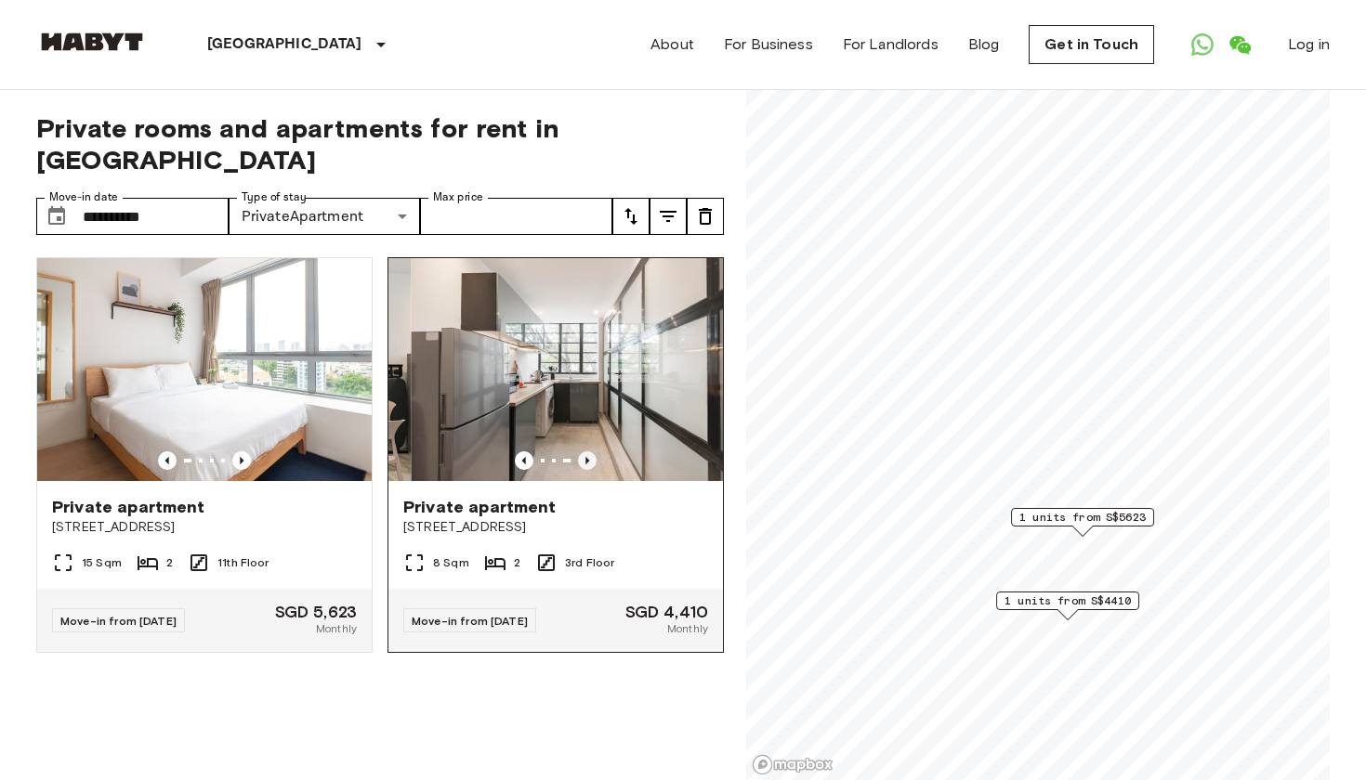
click at [590, 456] on icon "Previous image" at bounding box center [587, 461] width 19 height 19
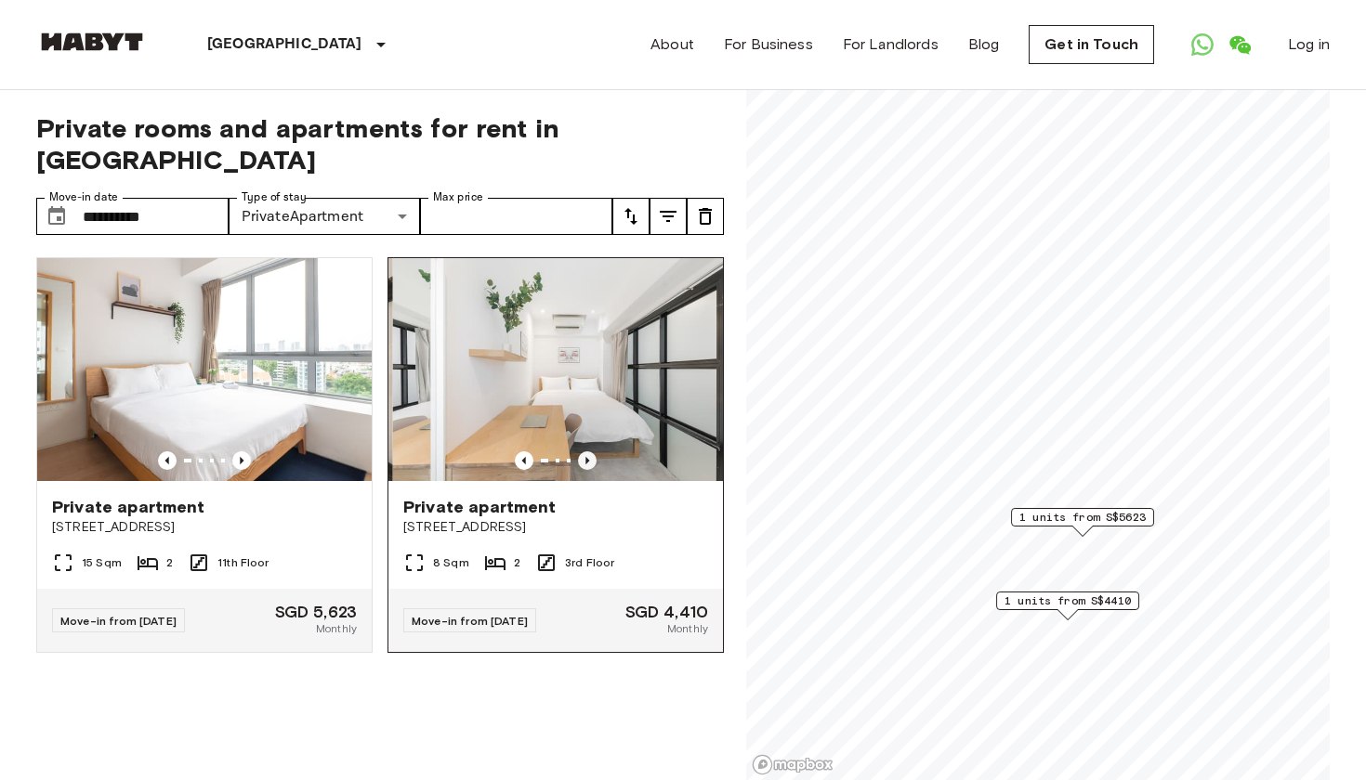
click at [590, 456] on icon "Previous image" at bounding box center [587, 461] width 19 height 19
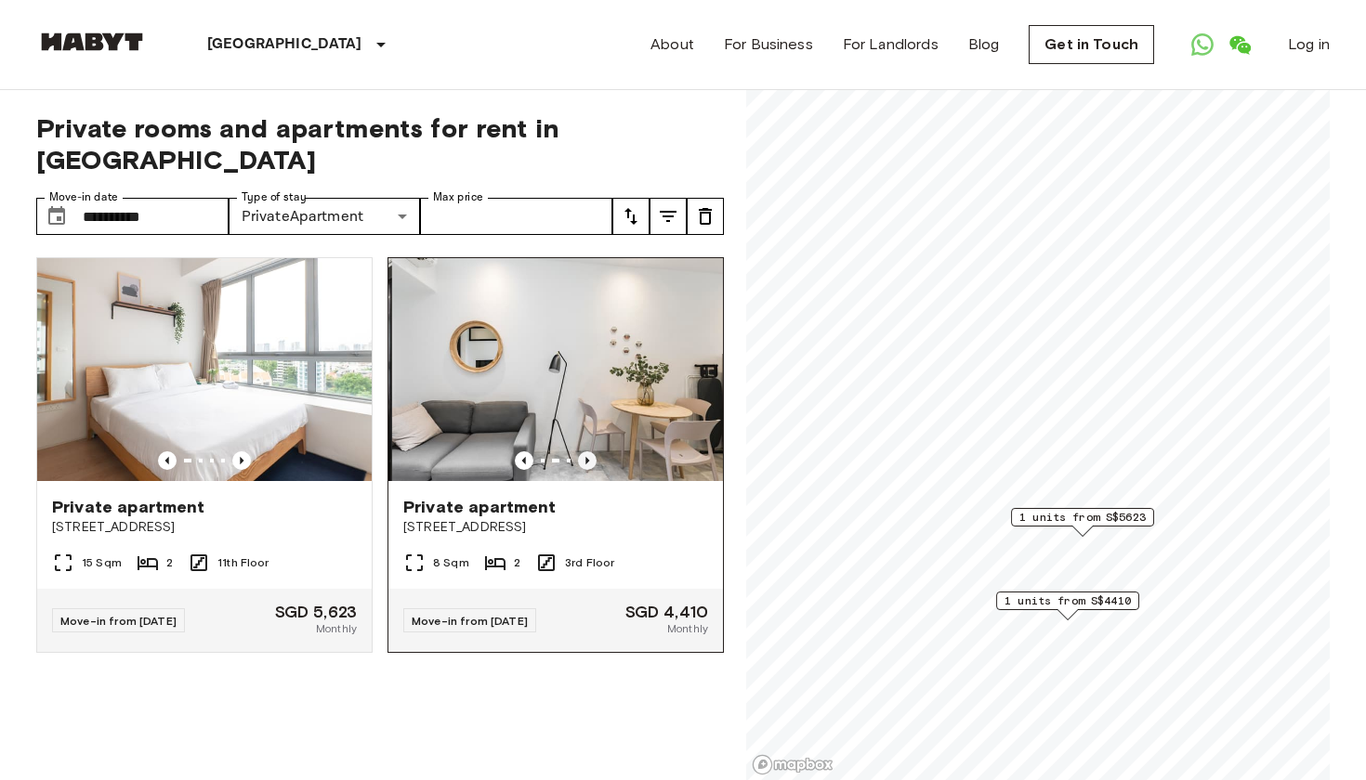
click at [590, 456] on icon "Previous image" at bounding box center [587, 461] width 19 height 19
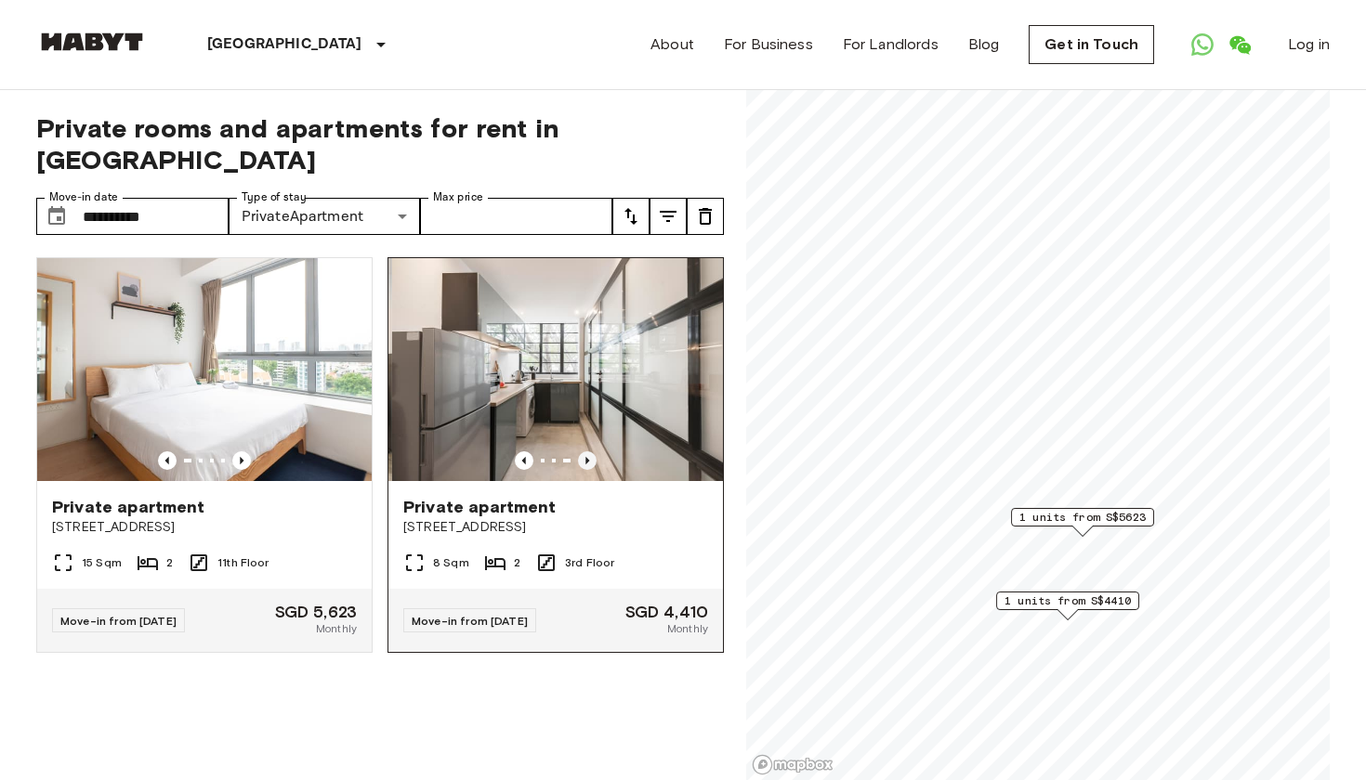
click at [590, 456] on icon "Previous image" at bounding box center [587, 461] width 19 height 19
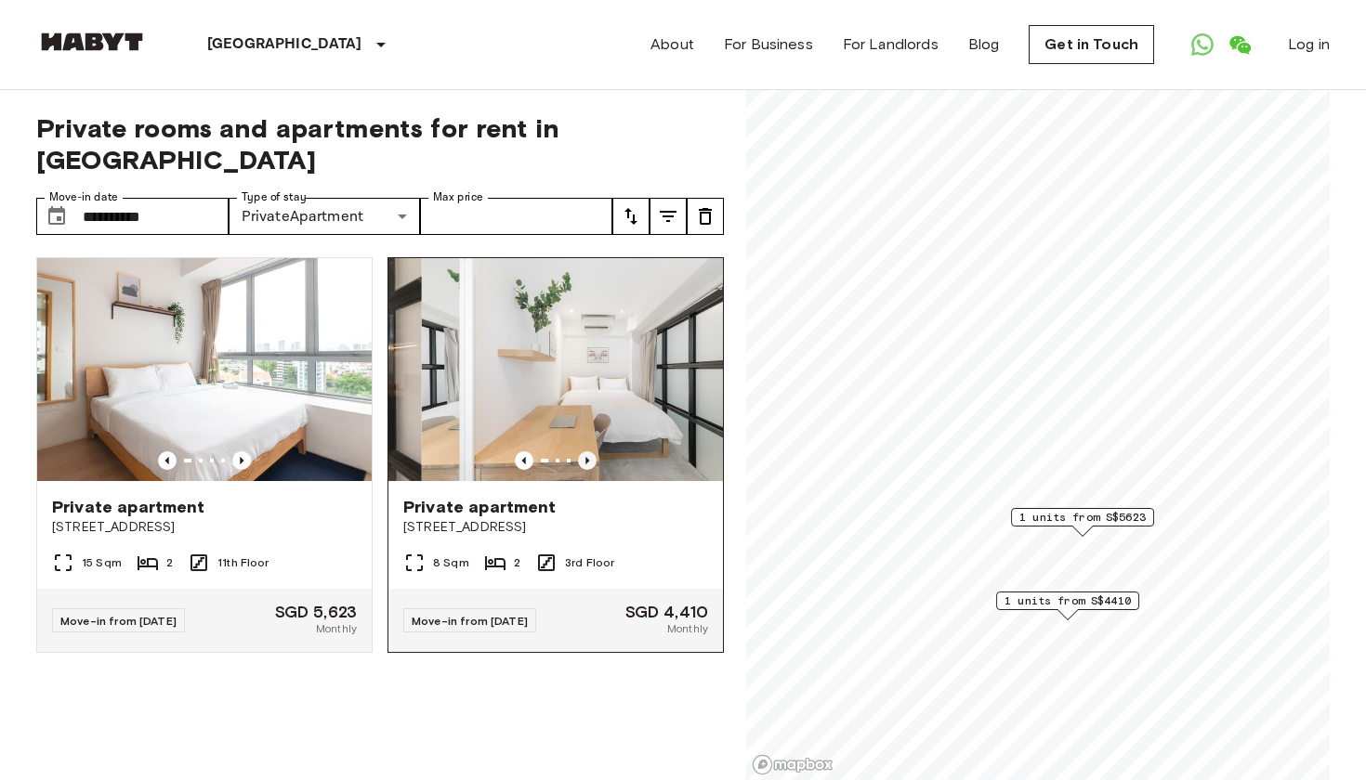
click at [590, 456] on icon "Previous image" at bounding box center [587, 461] width 19 height 19
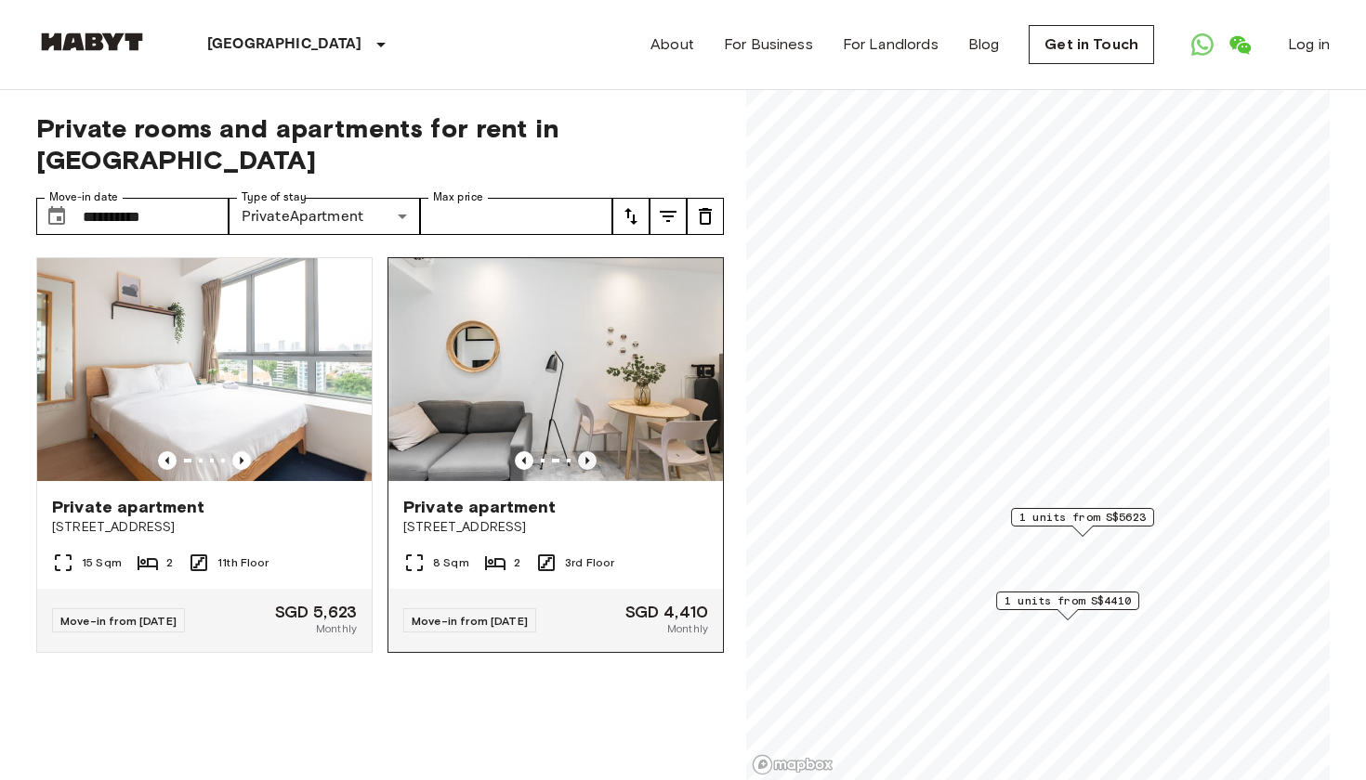
click at [590, 455] on icon "Previous image" at bounding box center [587, 461] width 19 height 19
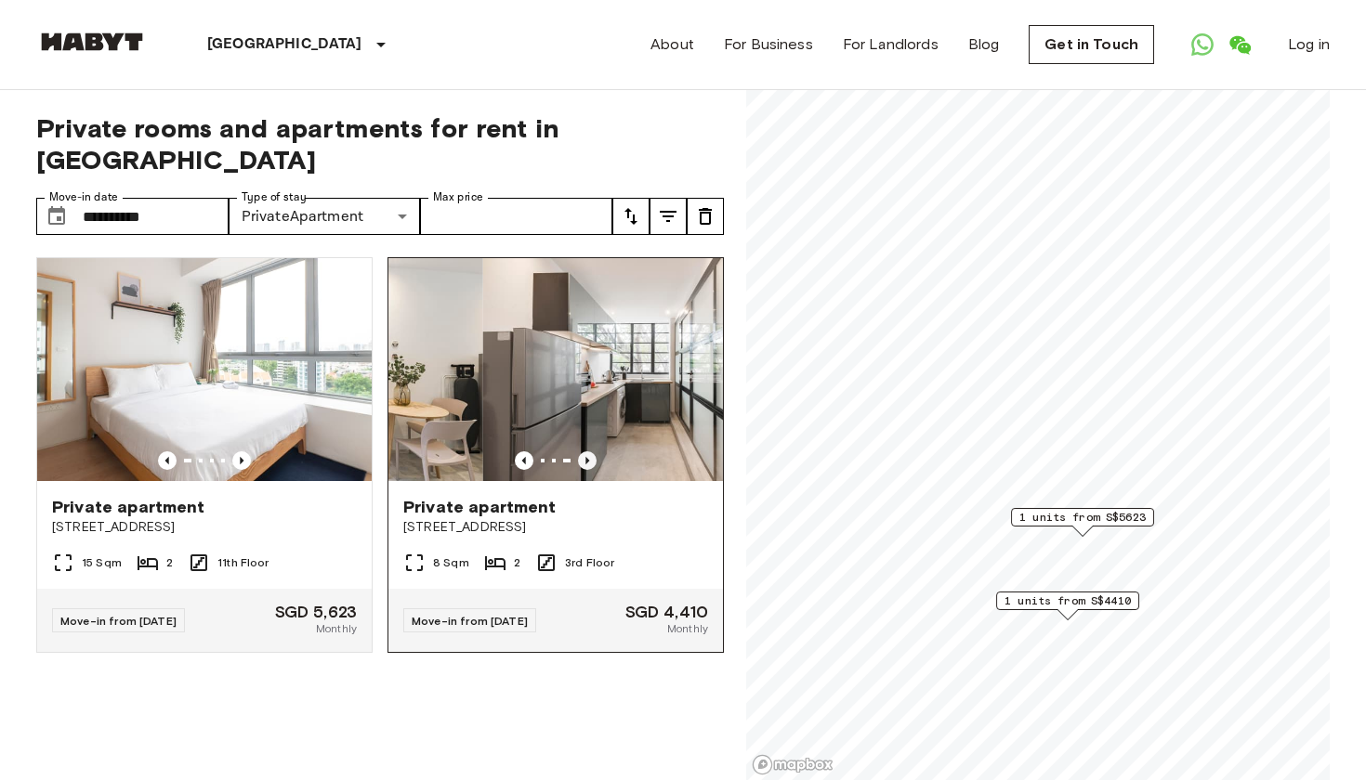
click at [590, 455] on icon "Previous image" at bounding box center [587, 461] width 19 height 19
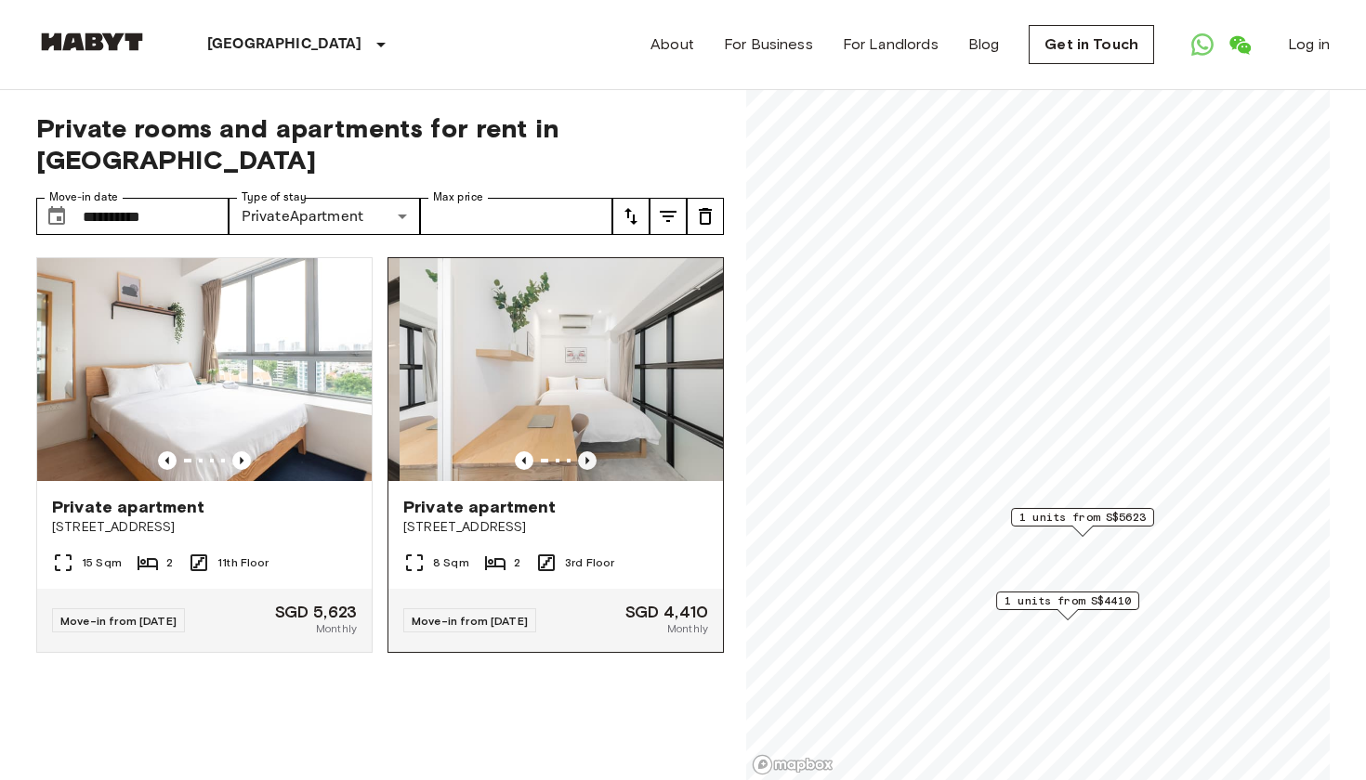
click at [590, 455] on icon "Previous image" at bounding box center [587, 461] width 19 height 19
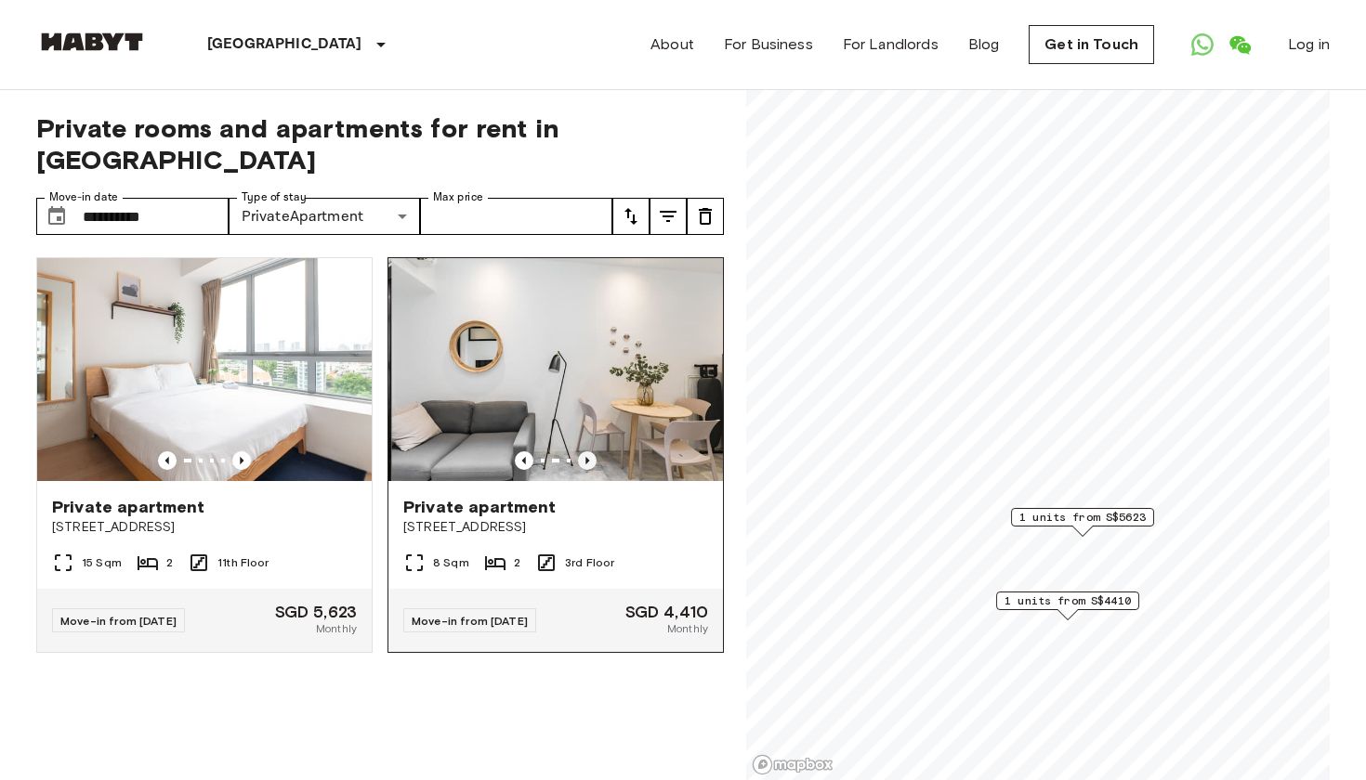
click at [590, 455] on icon "Previous image" at bounding box center [587, 461] width 19 height 19
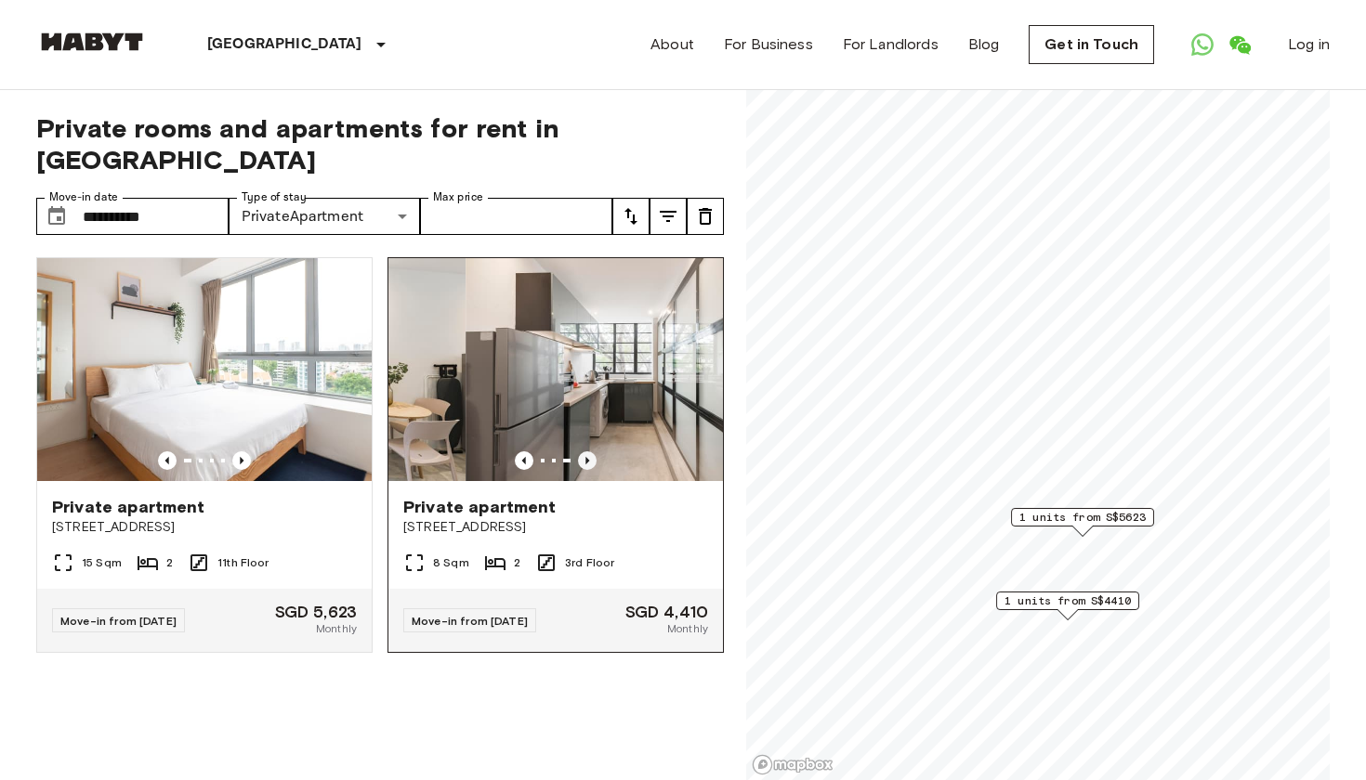
click at [590, 455] on icon "Previous image" at bounding box center [587, 461] width 19 height 19
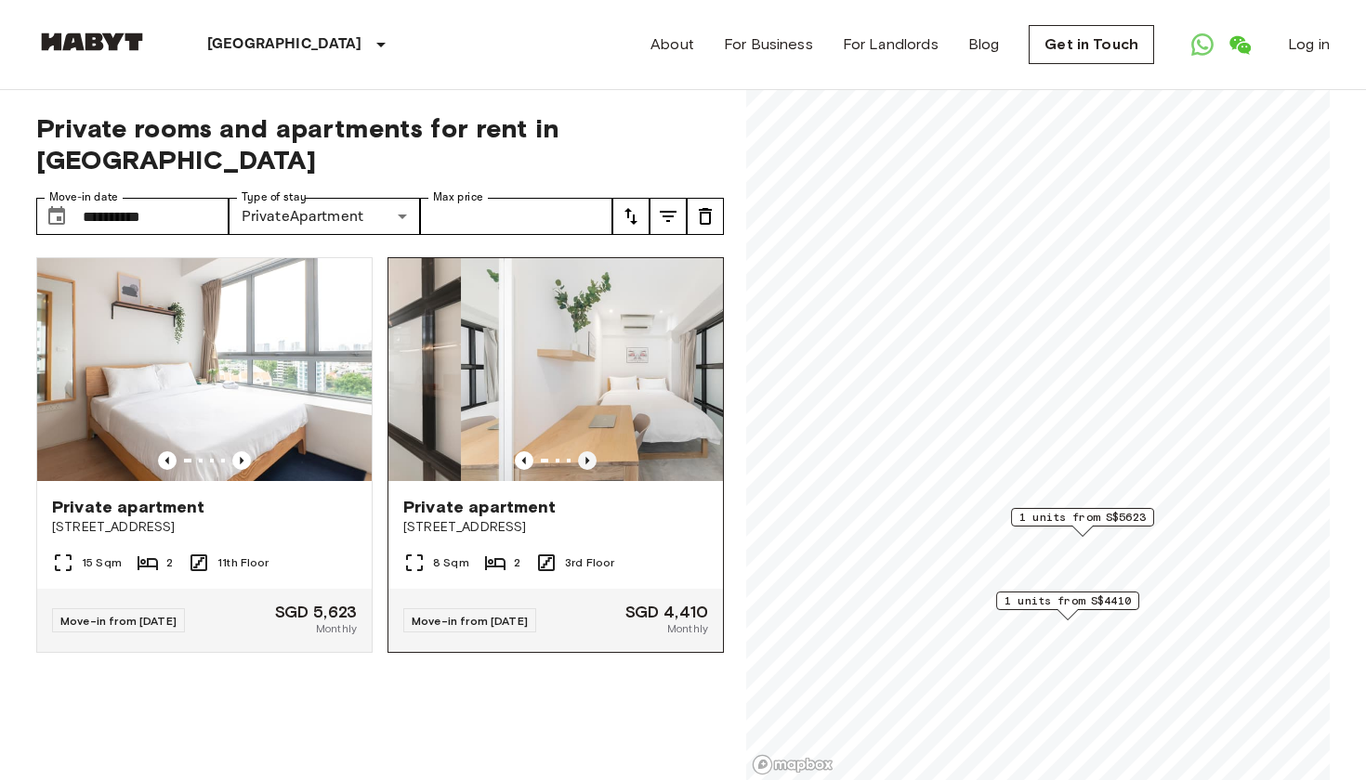
click at [590, 455] on icon "Previous image" at bounding box center [587, 461] width 19 height 19
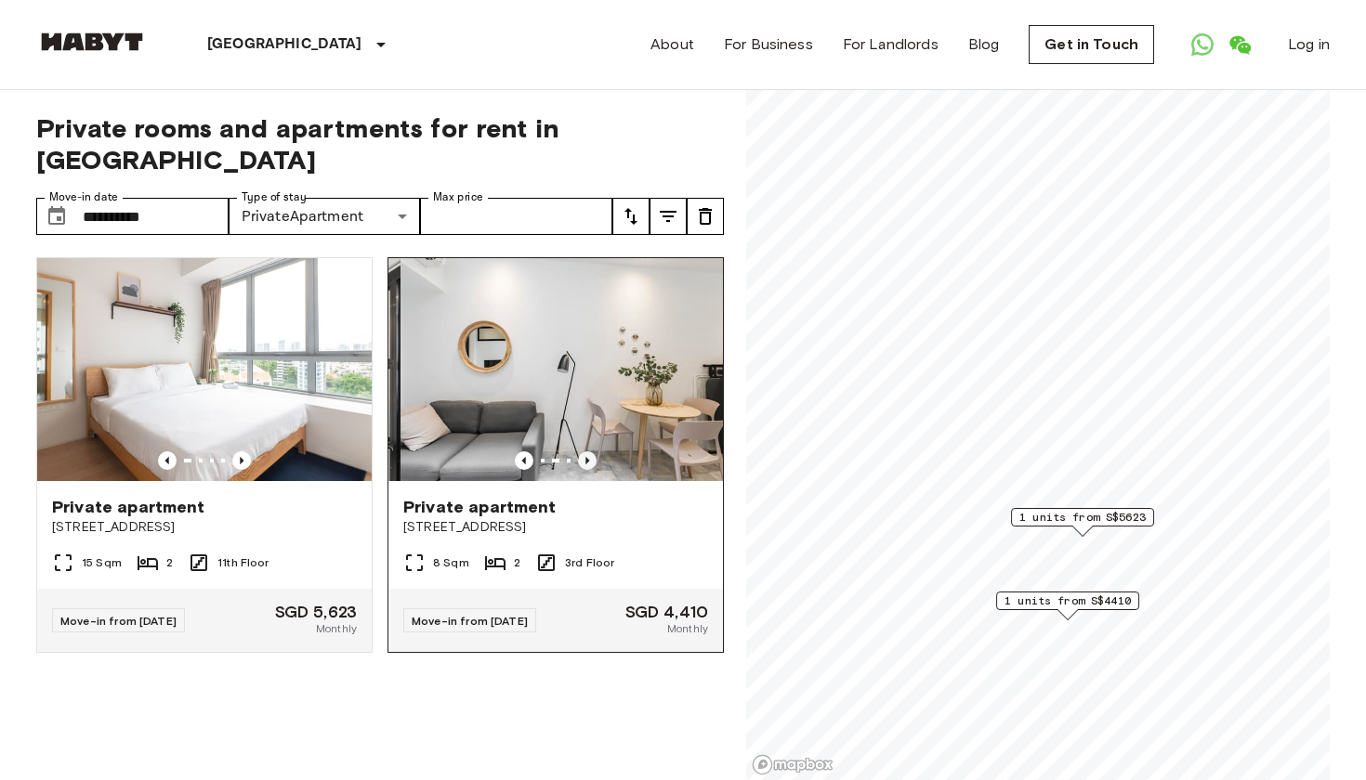
click at [590, 455] on icon "Previous image" at bounding box center [587, 461] width 19 height 19
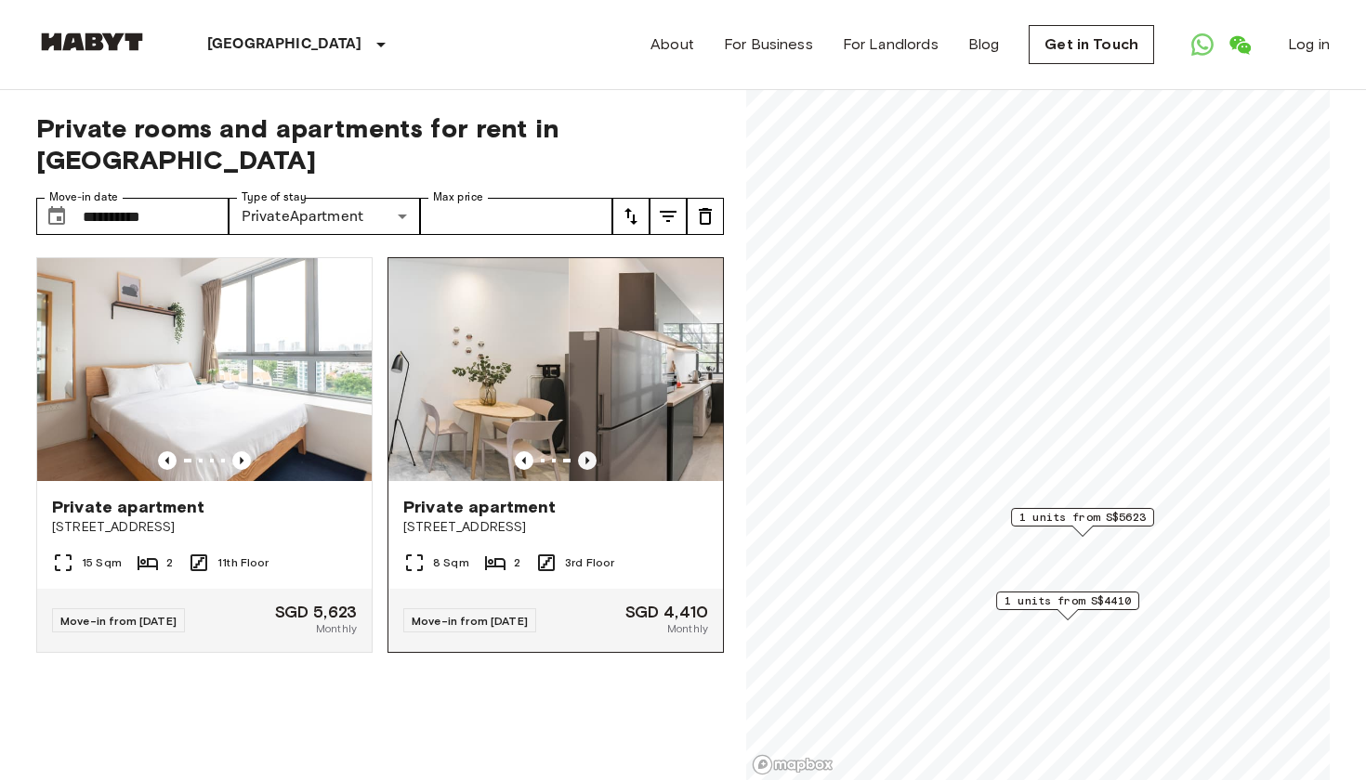
click at [590, 455] on icon "Previous image" at bounding box center [587, 461] width 19 height 19
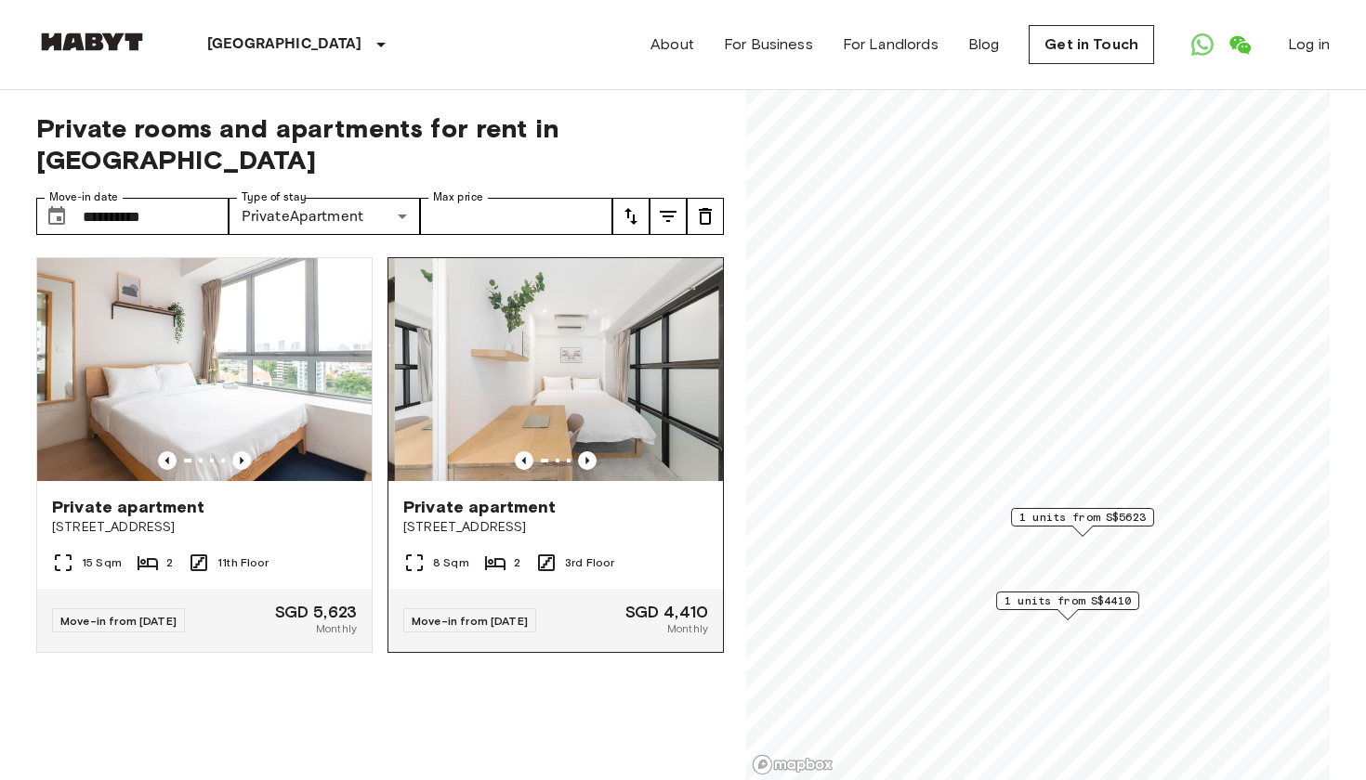
click at [626, 487] on div "Private apartment [STREET_ADDRESS]" at bounding box center [555, 516] width 334 height 71
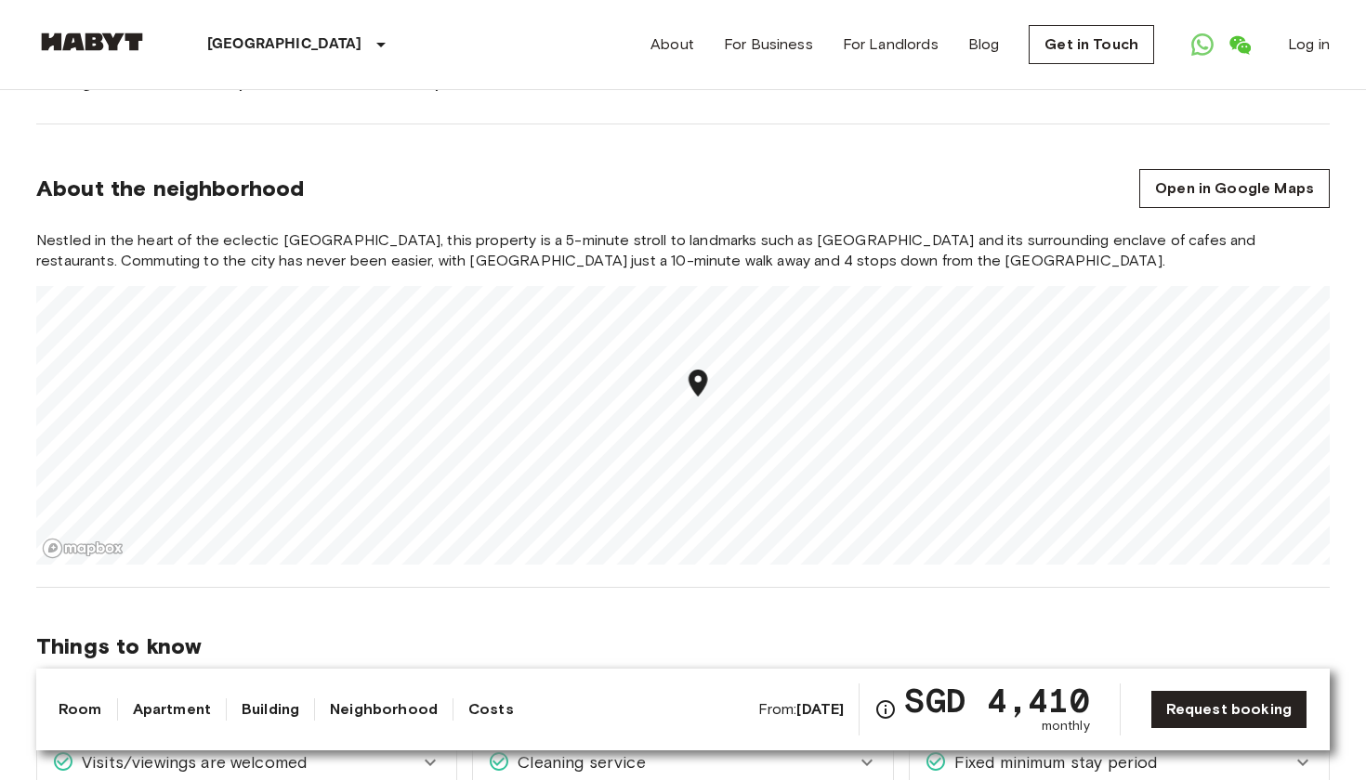
scroll to position [984, 0]
